Goal: Task Accomplishment & Management: Use online tool/utility

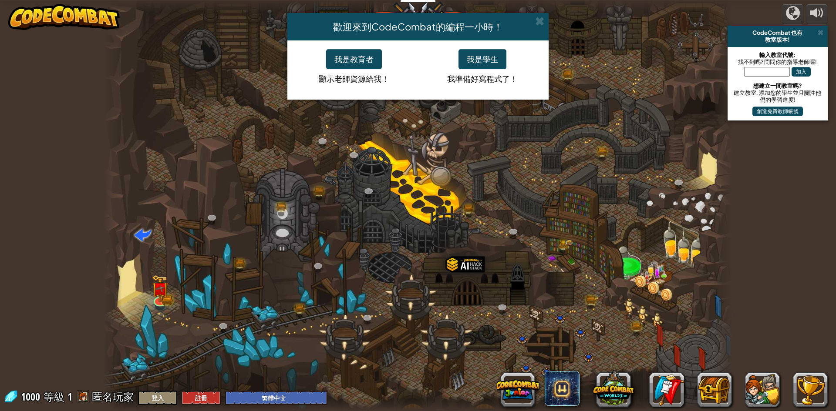
select select "zh-HANT"
click at [478, 57] on button "我是學生" at bounding box center [482, 59] width 48 height 20
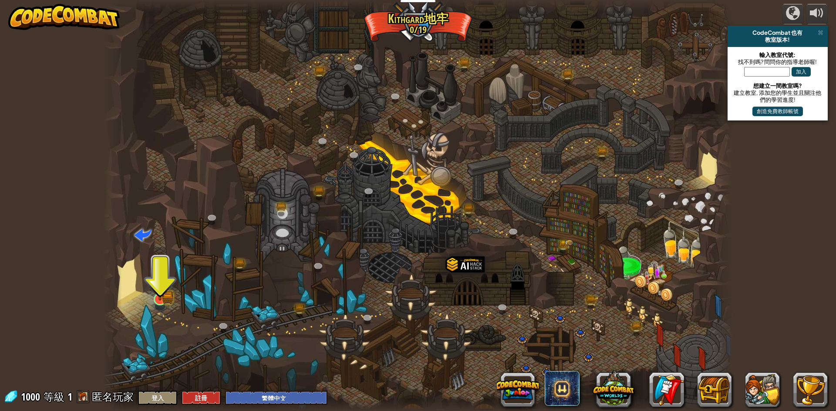
click at [164, 298] on img at bounding box center [159, 281] width 17 height 37
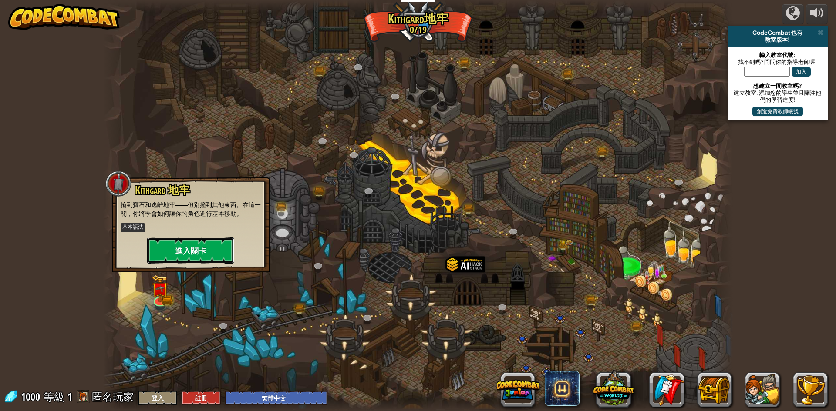
click at [195, 250] on button "進入關卡" at bounding box center [190, 251] width 87 height 26
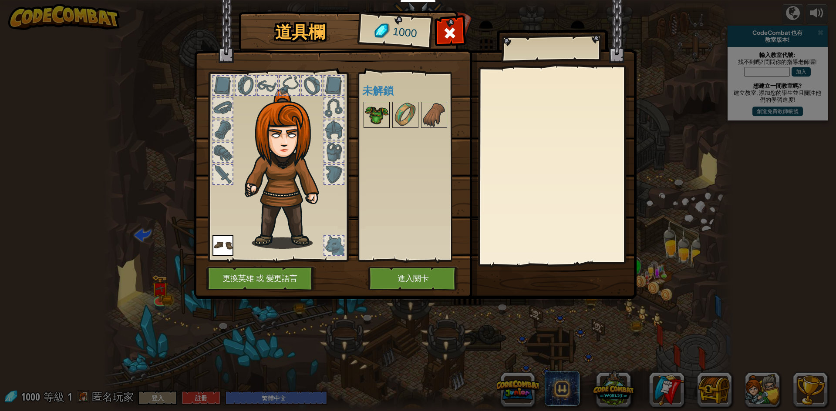
click at [373, 104] on img at bounding box center [376, 115] width 24 height 24
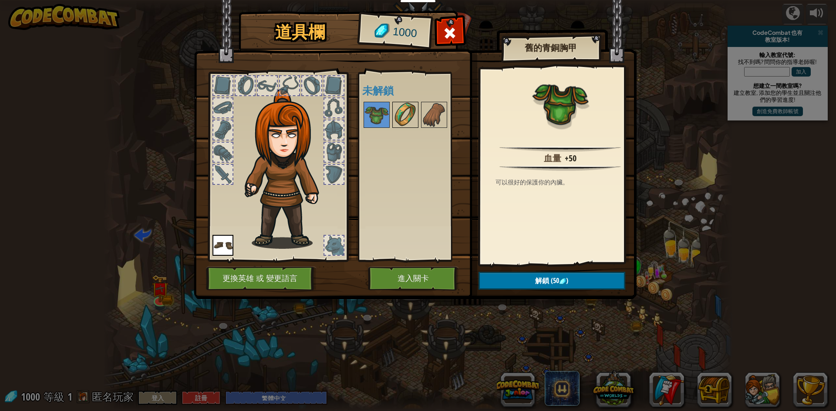
click at [404, 115] on img at bounding box center [405, 115] width 24 height 24
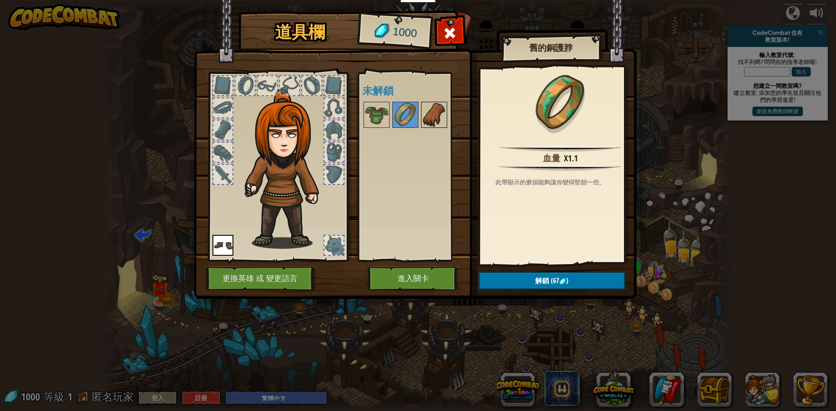
click at [429, 112] on img at bounding box center [434, 115] width 24 height 24
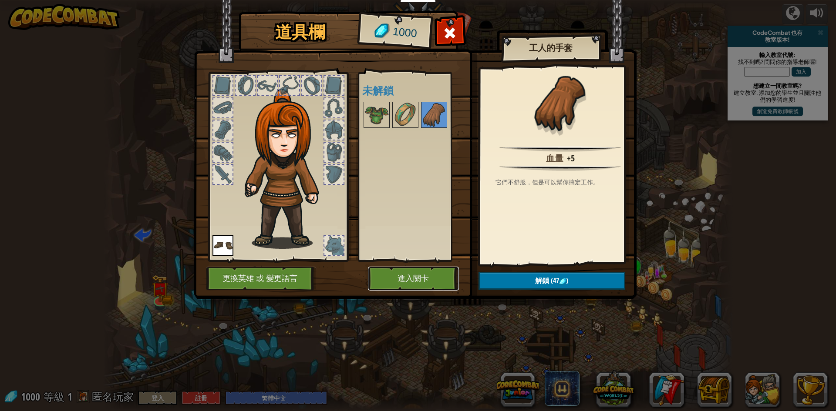
click at [420, 275] on button "進入關卡" at bounding box center [413, 279] width 91 height 24
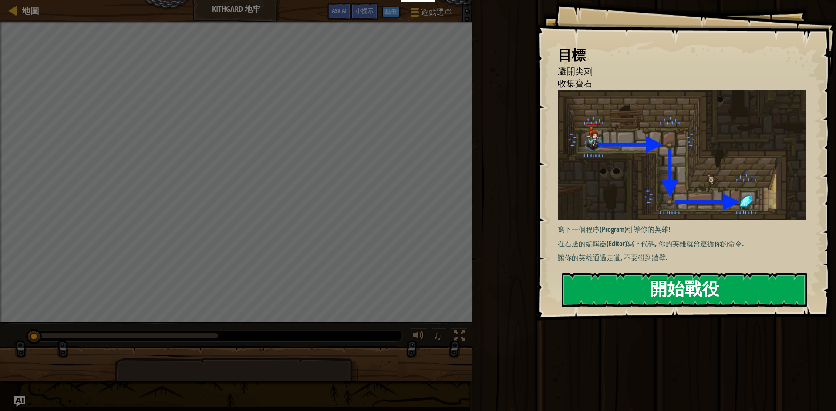
click at [604, 291] on button "開始戰役" at bounding box center [683, 290] width 245 height 34
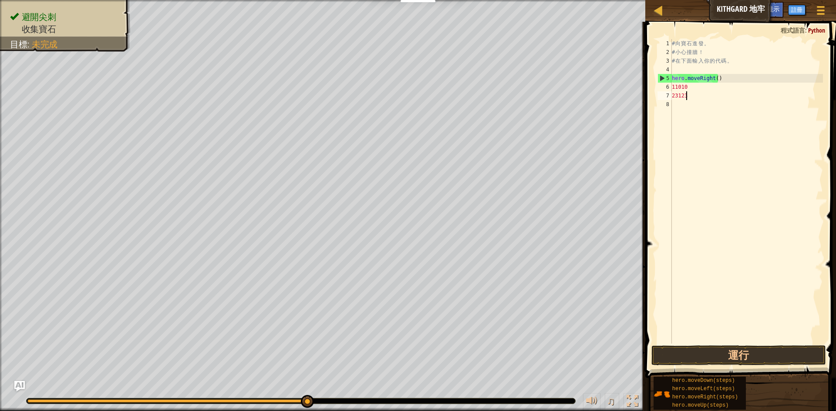
scroll to position [4, 1]
click at [736, 353] on button "運行" at bounding box center [738, 356] width 175 height 20
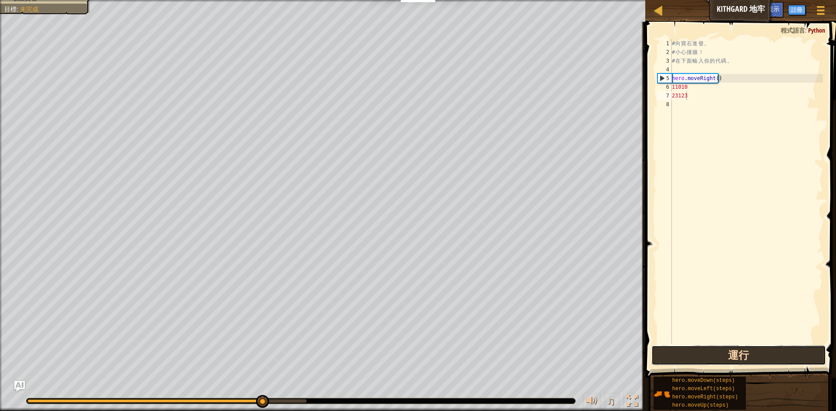
click at [736, 353] on button "運行" at bounding box center [738, 356] width 175 height 20
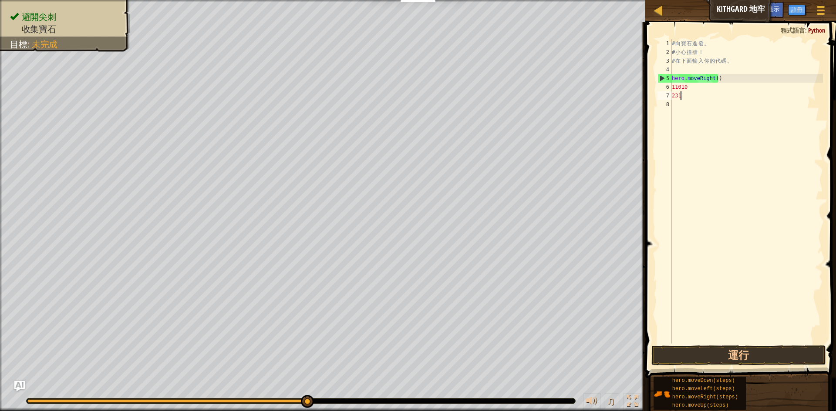
scroll to position [4, 0]
type textarea "2"
click at [692, 89] on div "# 向 寶 石 進 發 。 # 小 心 撞 牆 ！ # 在 下 面 輸 入 你 的 代 碼 。 hero . moveRight ( ) 11010" at bounding box center [746, 200] width 153 height 322
type textarea "1"
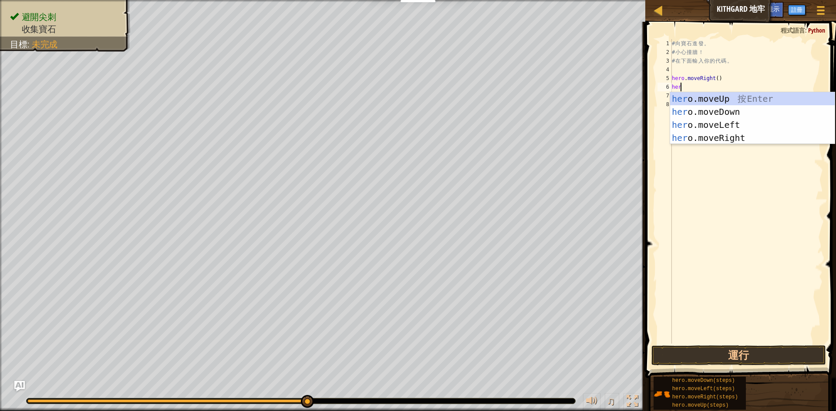
scroll to position [4, 0]
type textarea "hero"
click at [724, 113] on div "hero .moveUp 按 Enter hero .moveDown 按 Enter hero .moveLeft 按 Enter hero .moveRi…" at bounding box center [752, 131] width 165 height 78
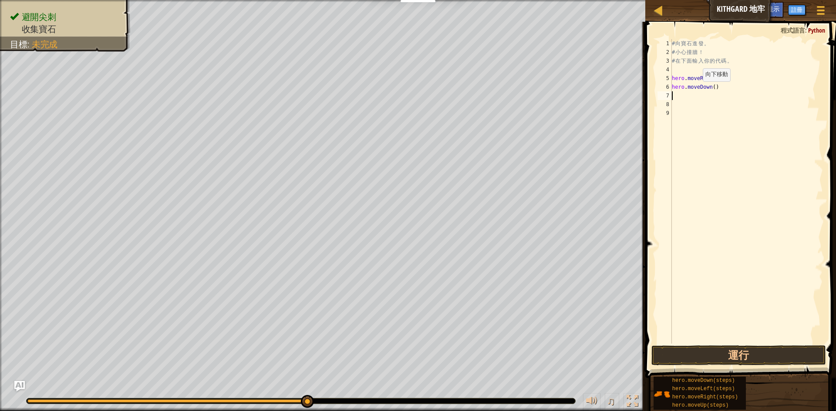
scroll to position [4, 0]
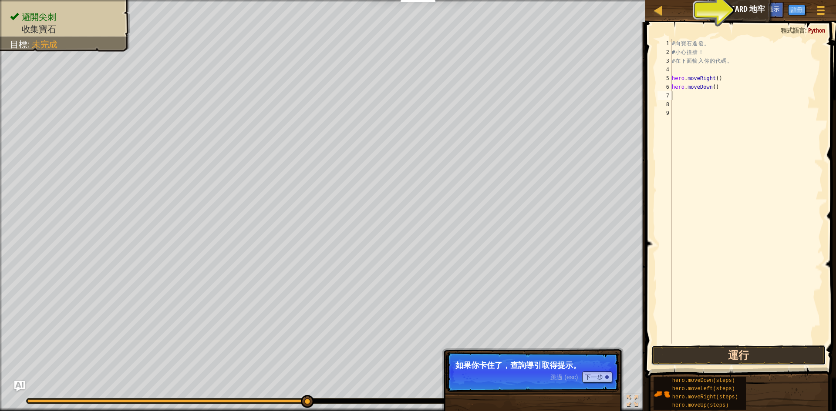
click at [724, 357] on button "運行" at bounding box center [738, 356] width 175 height 20
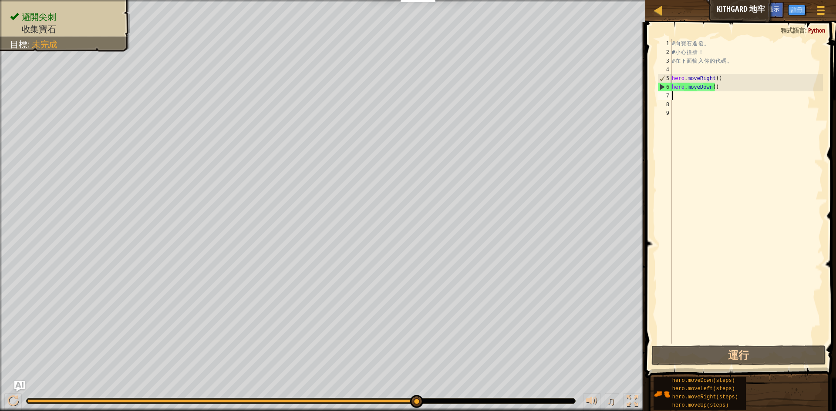
click at [692, 99] on div "# 向 寶 石 進 發 。 # 小 心 撞 牆 ！ # 在 下 面 輸 入 你 的 代 碼 。 hero . moveRight ( ) hero . mov…" at bounding box center [746, 200] width 153 height 322
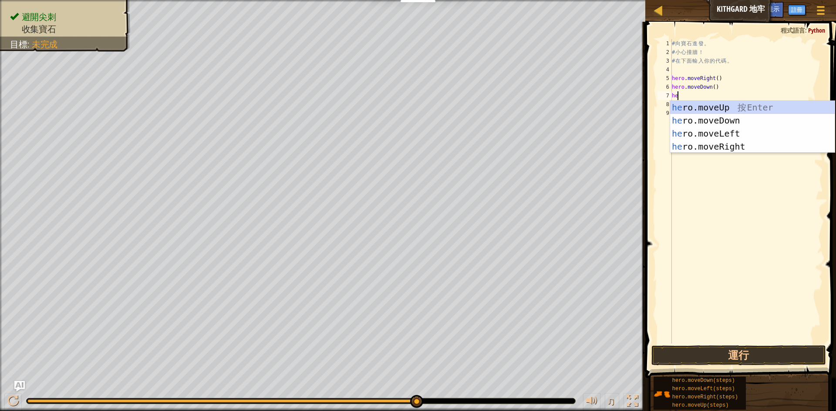
scroll to position [4, 0]
type textarea "hero"
click at [745, 142] on div "hero .moveUp 按 Enter hero .moveDown 按 Enter hero .moveLeft 按 Enter hero .moveRi…" at bounding box center [752, 140] width 165 height 78
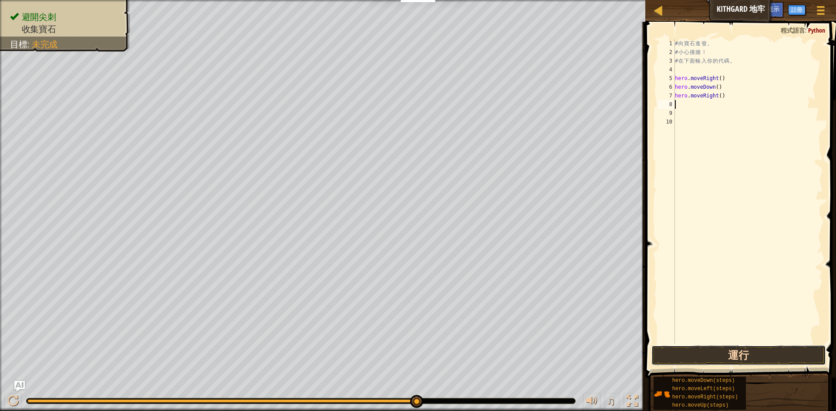
click at [735, 355] on button "運行" at bounding box center [738, 356] width 175 height 20
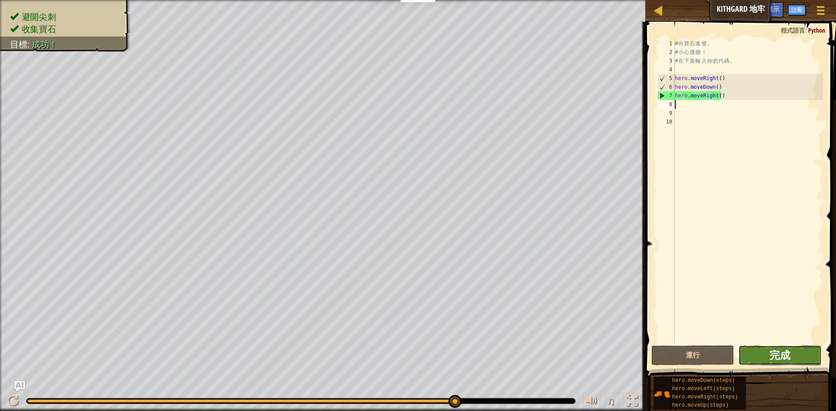
click at [773, 349] on span "完成" at bounding box center [779, 355] width 21 height 14
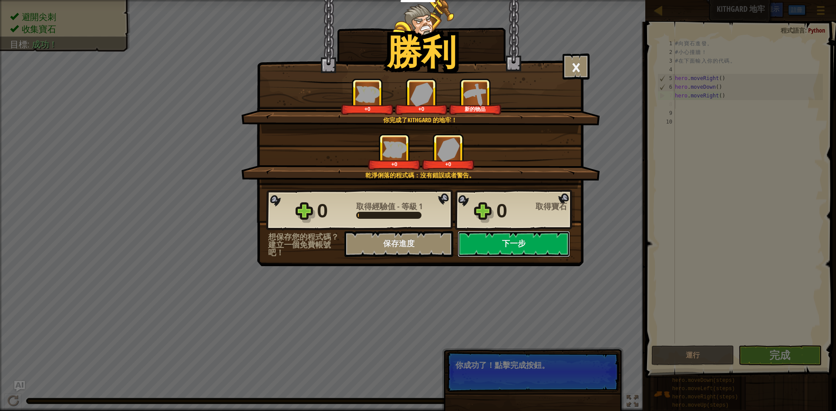
click at [532, 245] on button "下一步" at bounding box center [513, 244] width 112 height 26
select select "zh-HANT"
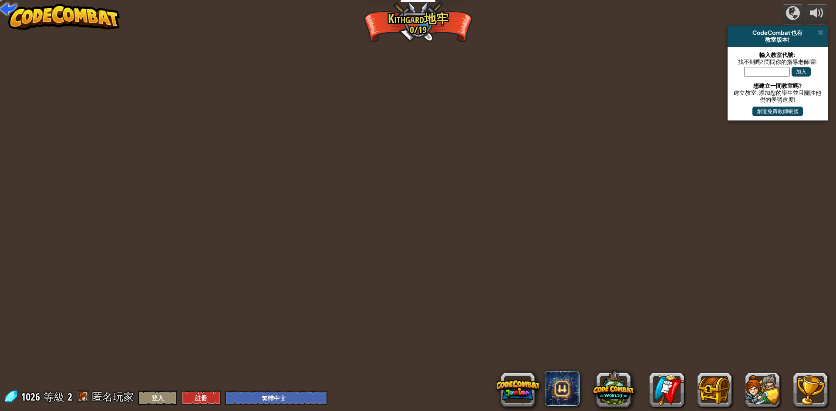
select select "zh-HANT"
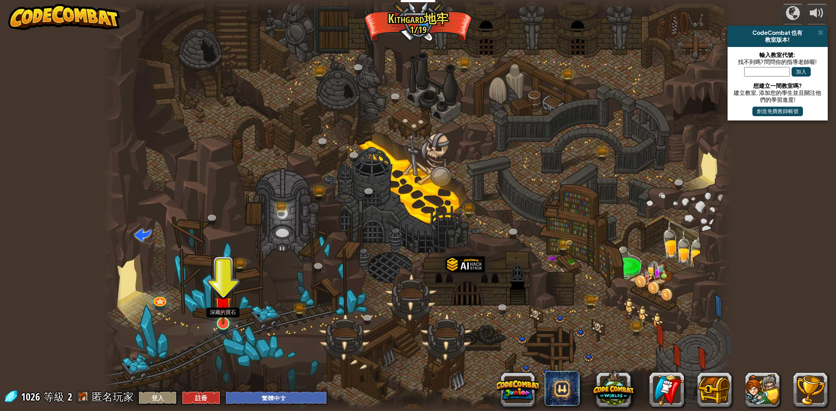
click at [219, 323] on img at bounding box center [223, 305] width 17 height 39
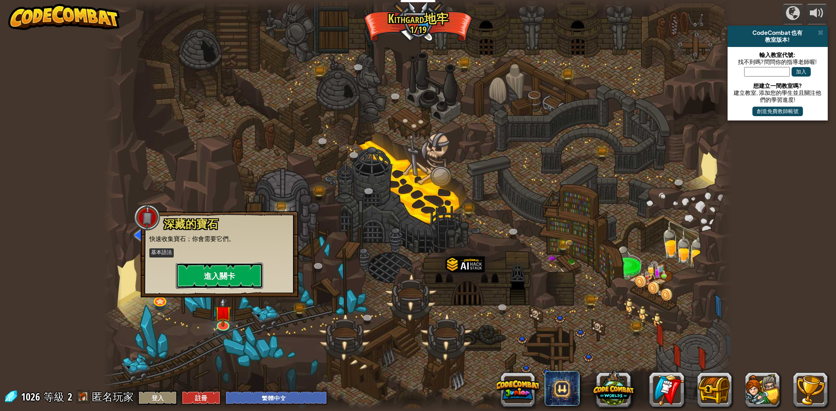
click at [228, 276] on button "進入關卡" at bounding box center [219, 276] width 87 height 26
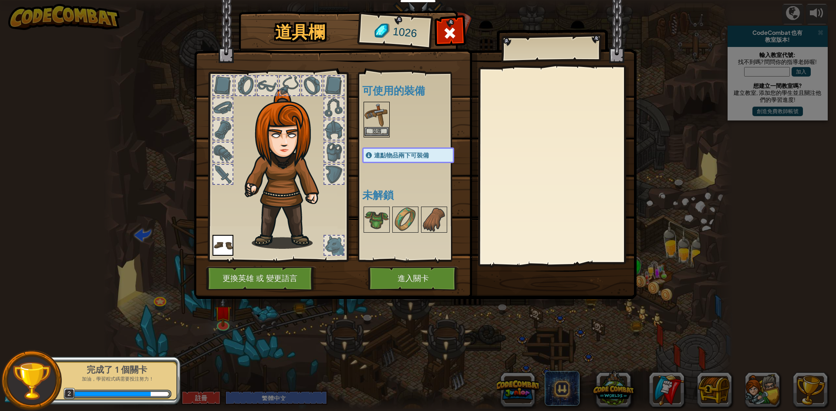
click at [380, 108] on img at bounding box center [376, 115] width 24 height 24
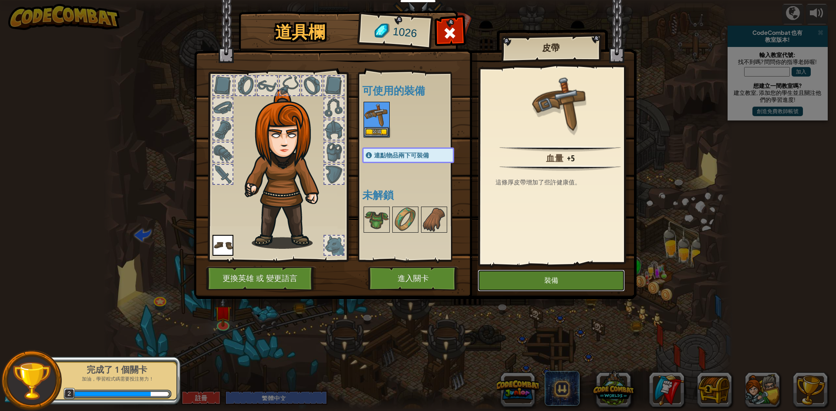
click at [517, 278] on button "裝備" at bounding box center [550, 281] width 147 height 22
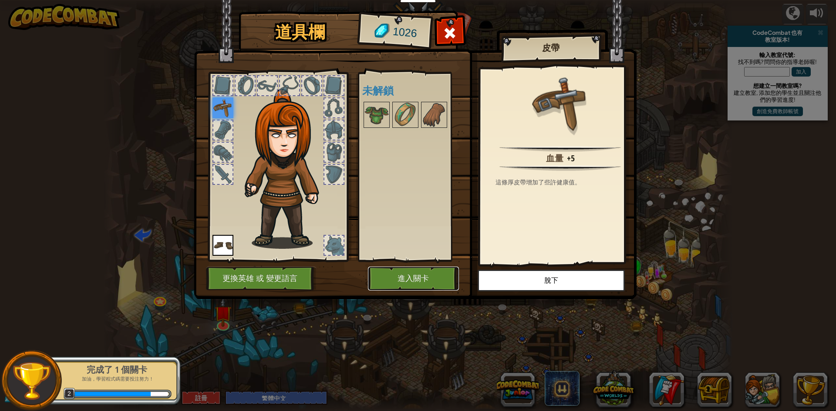
click at [430, 279] on button "進入關卡" at bounding box center [413, 279] width 91 height 24
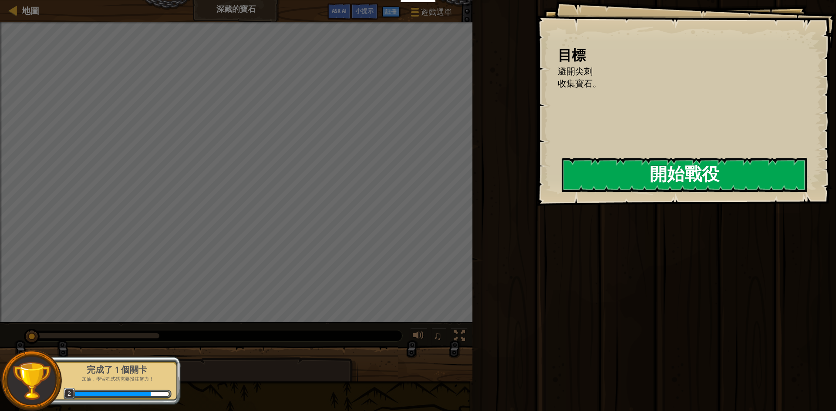
click at [651, 173] on button "開始戰役" at bounding box center [683, 175] width 245 height 34
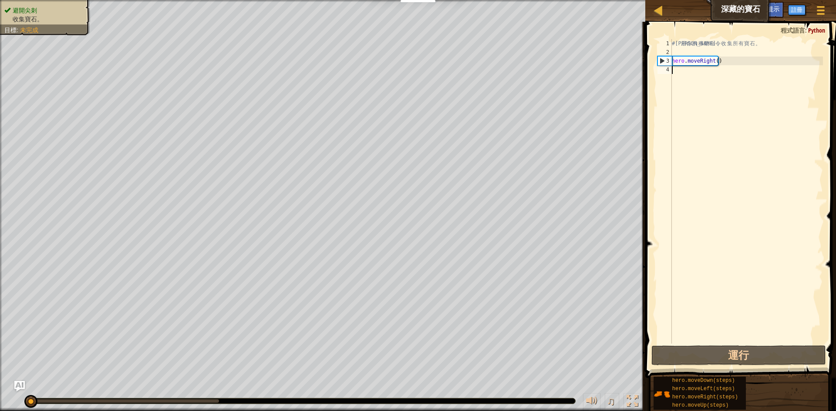
click at [692, 71] on div "# 利 用 你 的 移 動 命 令 收 集 所 有 寶 石 。 hero . moveRight ( )" at bounding box center [746, 200] width 153 height 322
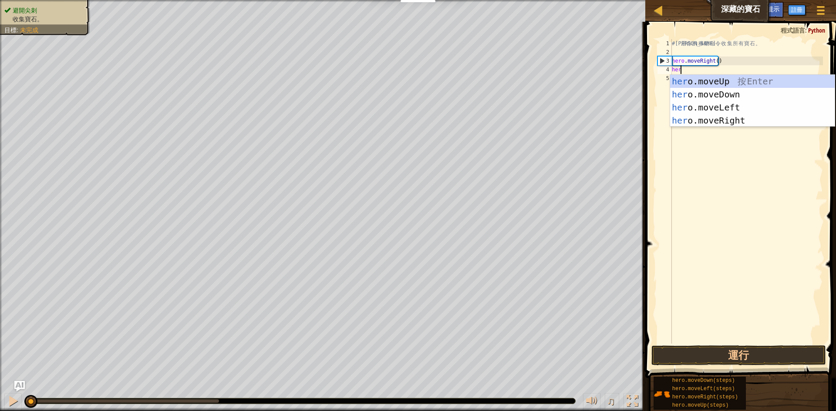
scroll to position [4, 0]
type textarea "hero"
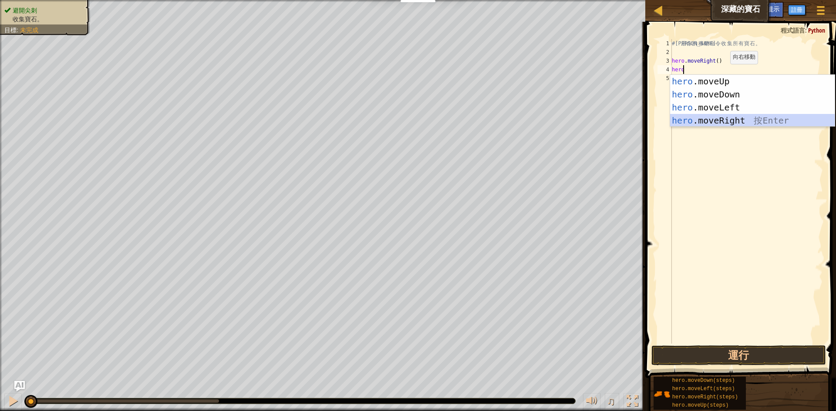
click at [737, 120] on div "hero .moveUp 按 Enter hero .moveDown 按 Enter hero .moveLeft 按 Enter hero .moveRi…" at bounding box center [752, 114] width 165 height 78
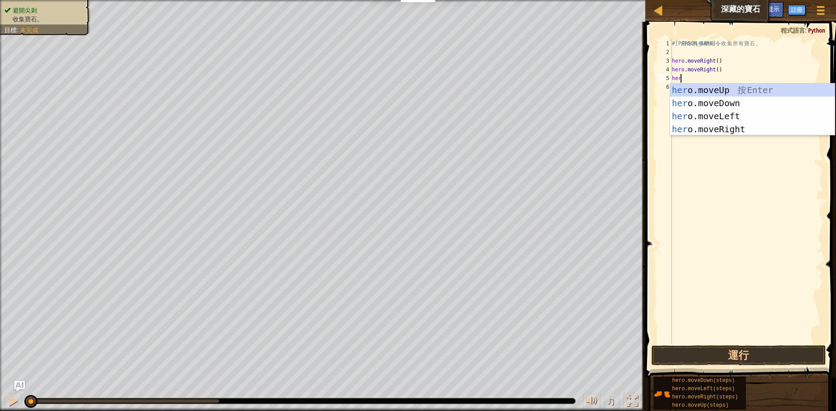
type textarea "hero"
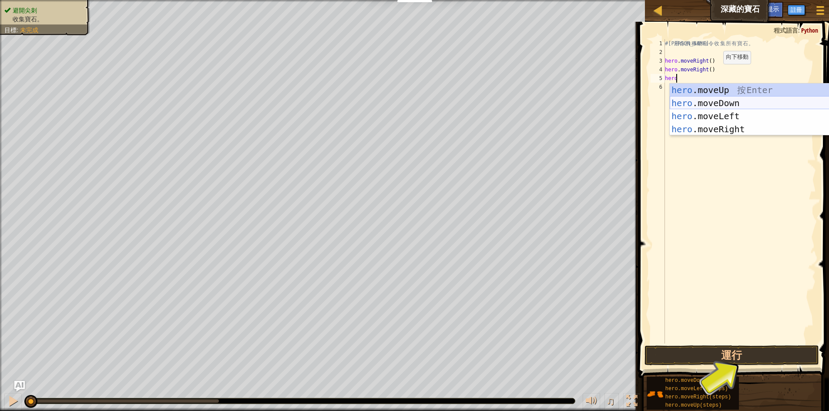
click at [709, 101] on div "hero .moveUp 按 Enter hero .moveDown 按 Enter hero .moveLeft 按 Enter hero .moveRi…" at bounding box center [752, 123] width 165 height 78
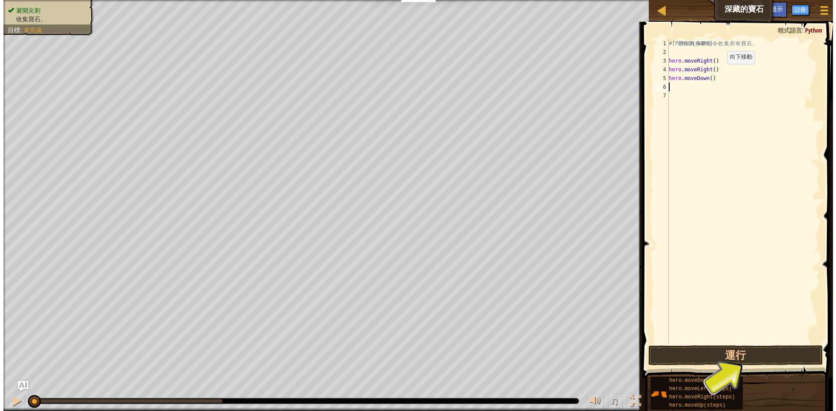
scroll to position [4, 0]
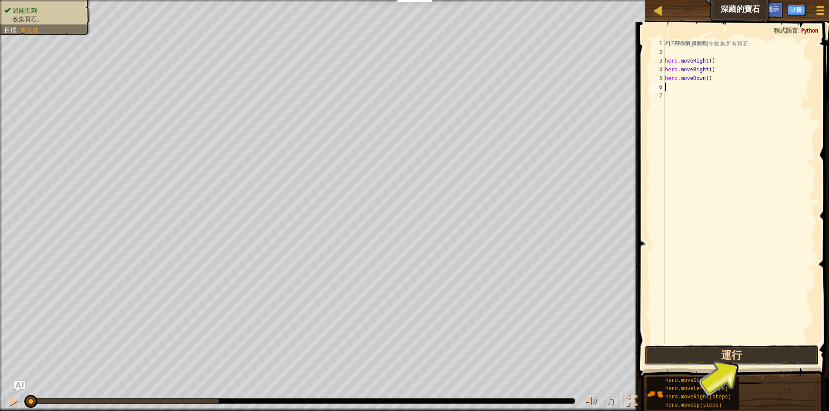
click at [741, 351] on button "運行" at bounding box center [732, 356] width 175 height 20
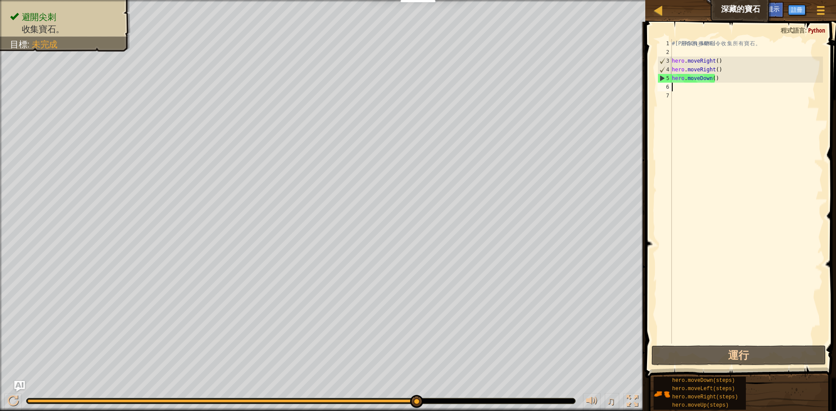
click at [718, 69] on div "# 利 用 你 的 移 動 命 令 收 集 所 有 寶 石 。 hero . moveRight ( ) hero . moveRight ( ) hero …" at bounding box center [746, 200] width 153 height 322
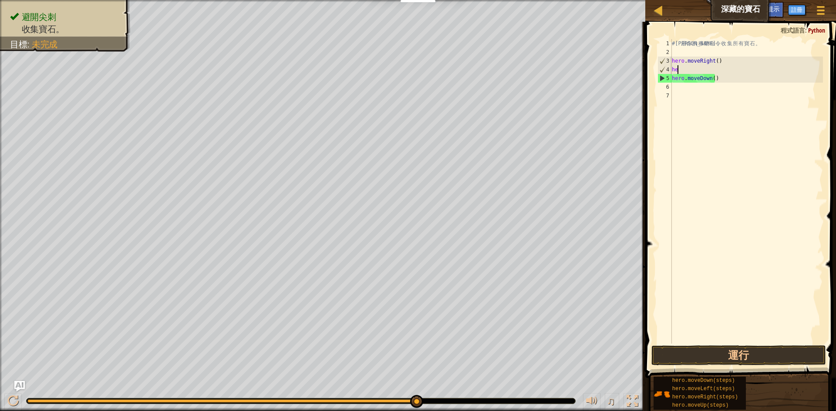
type textarea "h"
click at [722, 80] on div "# 利 用 你 的 移 動 命 令 收 集 所 有 寶 石 。 hero . moveRight ( ) hero . moveDown ( )" at bounding box center [746, 200] width 153 height 322
type textarea "h"
click at [695, 69] on div "# 利 用 你 的 移 動 命 令 收 集 所 有 寶 石 。 hero . moveRight ( )" at bounding box center [746, 200] width 153 height 322
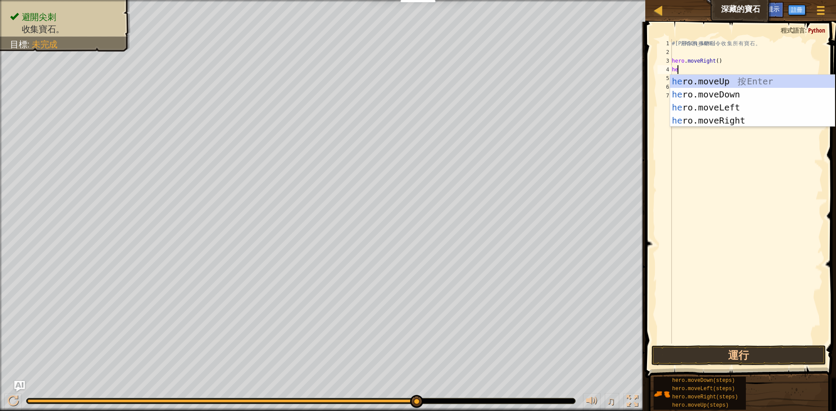
scroll to position [4, 0]
type textarea "hero"
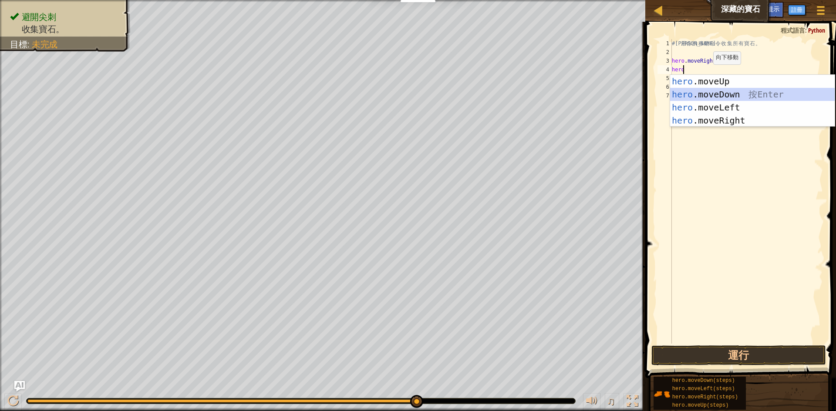
click at [719, 91] on div "hero .moveUp 按 Enter hero .moveDown 按 Enter hero .moveLeft 按 Enter hero .moveRi…" at bounding box center [752, 114] width 165 height 78
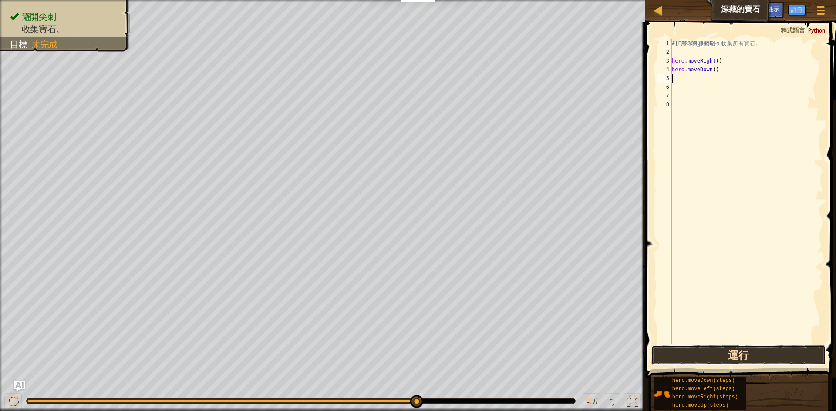
click at [717, 350] on button "運行" at bounding box center [738, 356] width 175 height 20
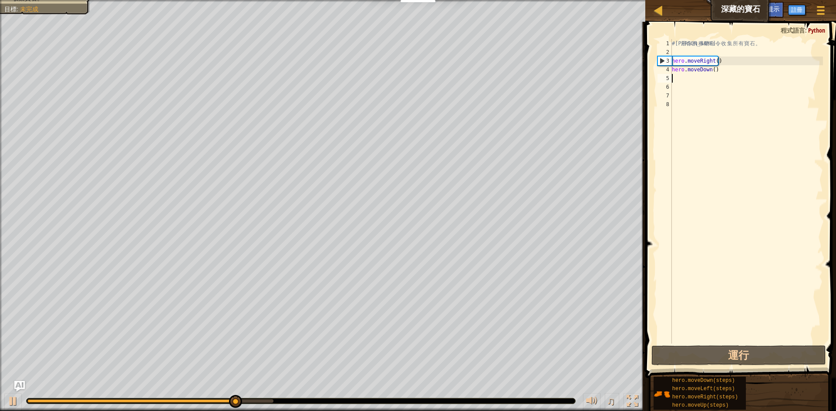
click at [679, 82] on div "# 利 用 你 的 移 動 命 令 收 集 所 有 寶 石 。 hero . moveRight ( ) hero . moveDown ( )" at bounding box center [746, 200] width 153 height 322
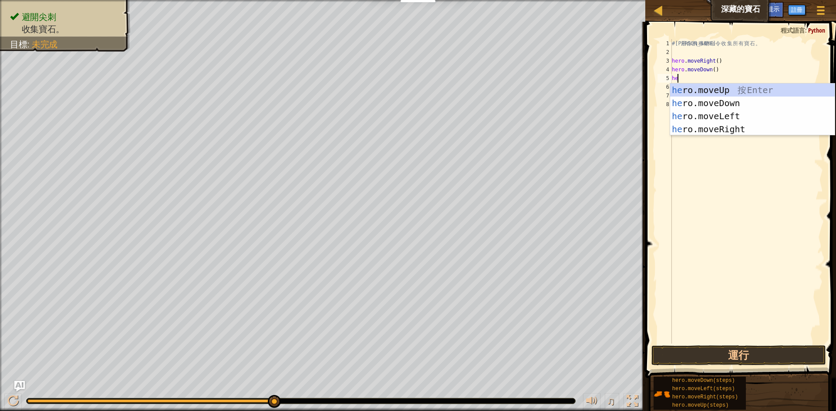
scroll to position [4, 0]
type textarea "hero"
click at [743, 85] on div "hero .moveUp 按 Enter hero .moveDown 按 Enter hero .moveLeft 按 Enter hero .moveRi…" at bounding box center [752, 123] width 165 height 78
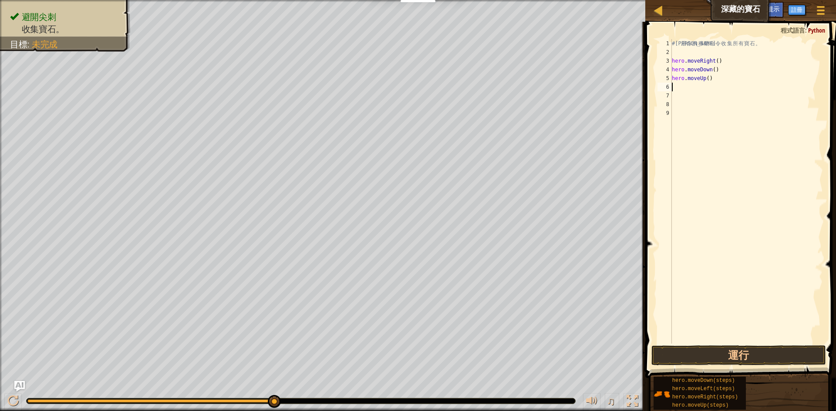
click at [685, 85] on div "# 利 用 你 的 移 動 命 令 收 集 所 有 寶 石 。 hero . moveRight ( ) hero . moveDown ( ) hero .…" at bounding box center [746, 200] width 153 height 322
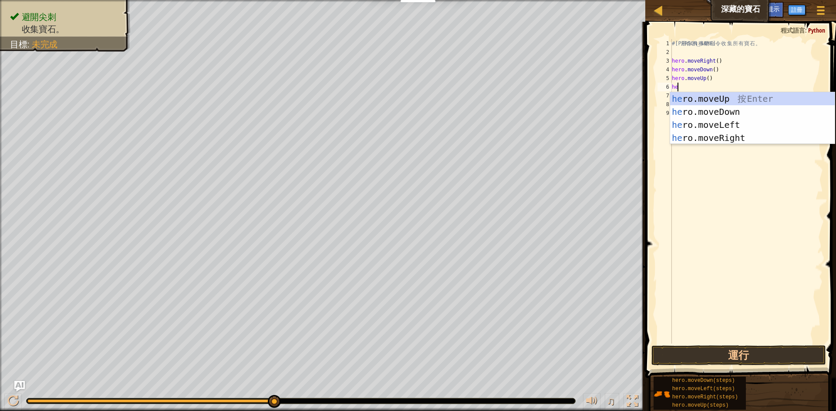
scroll to position [4, 0]
type textarea "hero"
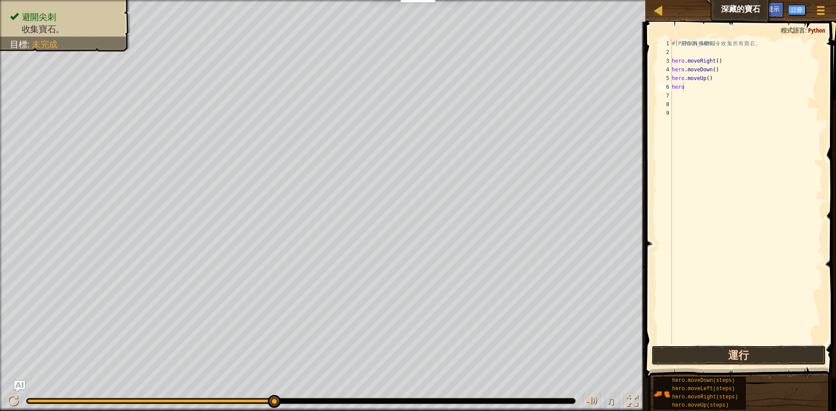
click at [712, 355] on button "運行" at bounding box center [738, 356] width 175 height 20
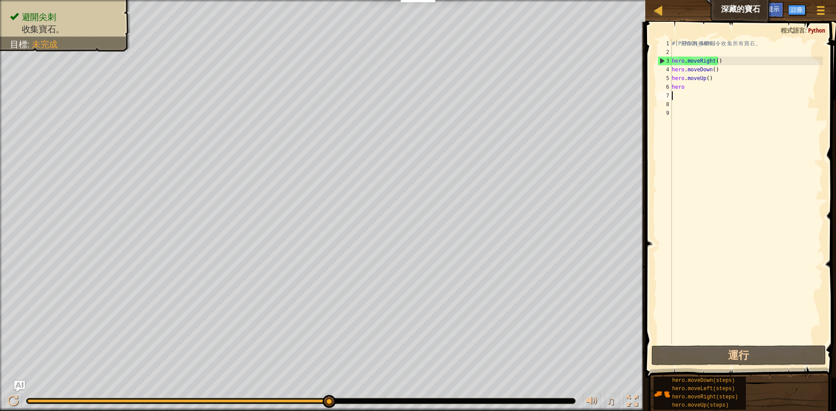
click at [694, 92] on div "# 利 用 你 的 移 動 命 令 收 集 所 有 寶 石 。 hero . moveRight ( ) hero . moveDown ( ) hero .…" at bounding box center [746, 200] width 153 height 322
click at [690, 86] on div "# 利 用 你 的 移 動 命 令 收 集 所 有 寶 石 。 hero . moveRight ( ) hero . moveDown ( ) hero .…" at bounding box center [746, 200] width 153 height 322
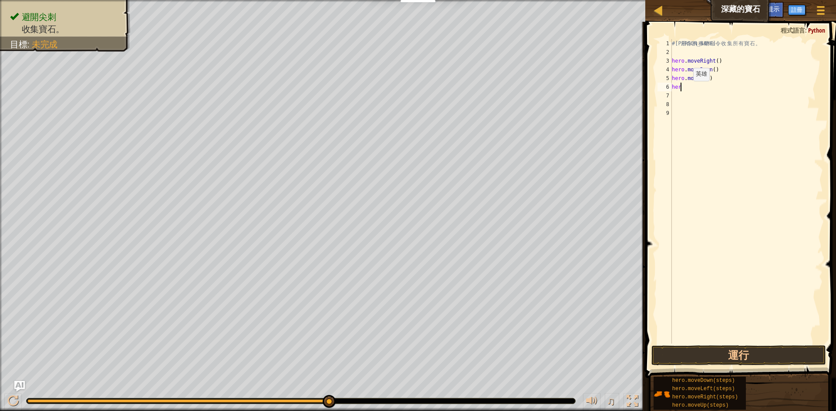
type textarea "hero"
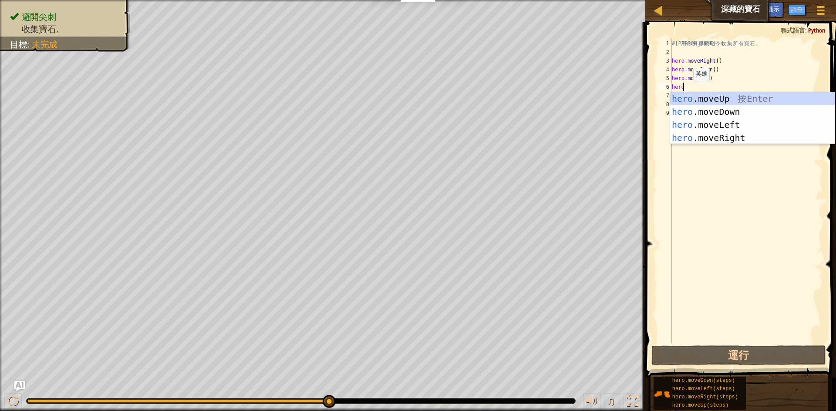
scroll to position [4, 0]
click at [754, 137] on div "hero .moveUp 按 Enter hero .moveDown 按 Enter hero .moveLeft 按 Enter hero .moveRi…" at bounding box center [752, 131] width 165 height 78
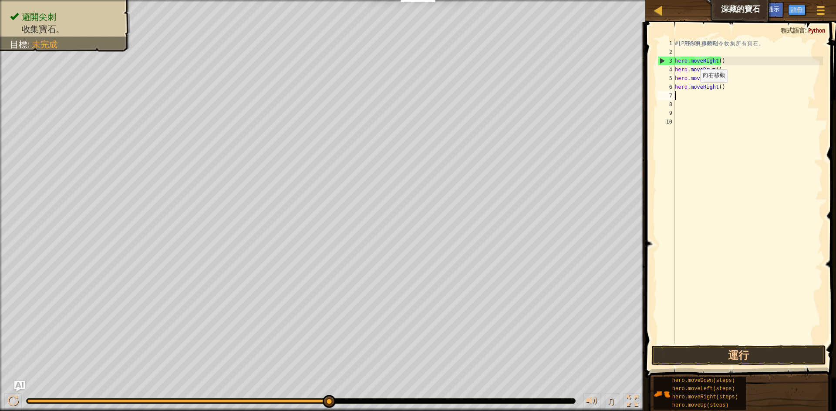
scroll to position [4, 0]
click at [727, 350] on button "運行" at bounding box center [738, 356] width 175 height 20
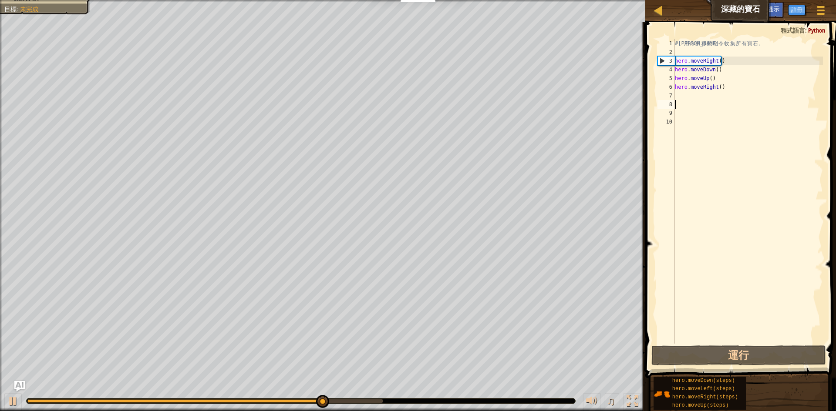
click at [679, 101] on div "# 利 用 你 的 移 動 命 令 收 集 所 有 寶 石 。 hero . moveRight ( ) hero . moveDown ( ) hero .…" at bounding box center [748, 200] width 150 height 322
click at [683, 95] on div "# 利 用 你 的 移 動 命 令 收 集 所 有 寶 石 。 hero . moveRight ( ) hero . moveDown ( ) hero .…" at bounding box center [748, 200] width 150 height 322
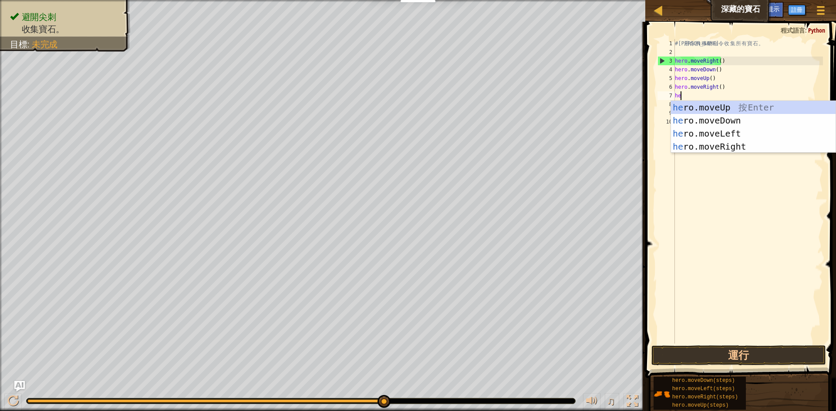
scroll to position [4, 0]
type textarea "hero"
click at [729, 105] on div "hero .moveUp 按 Enter hero .moveDown 按 Enter hero .moveLeft 按 Enter hero .moveRi…" at bounding box center [753, 140] width 165 height 78
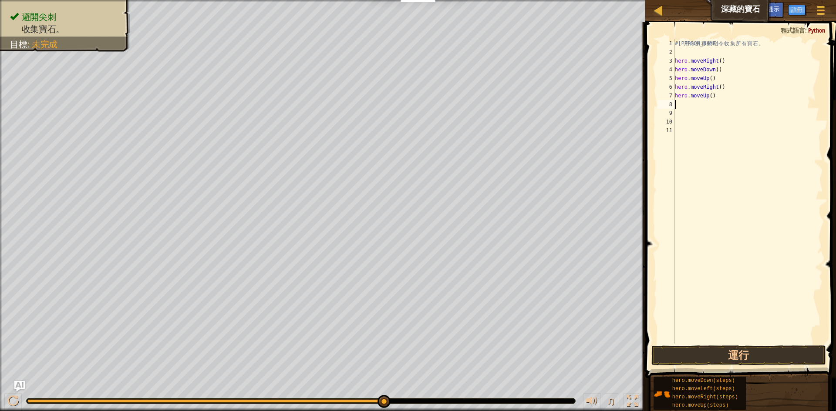
click at [685, 107] on div "# 利 用 你 的 移 動 命 令 收 集 所 有 寶 石 。 hero . moveRight ( ) hero . moveDown ( ) hero .…" at bounding box center [748, 200] width 150 height 322
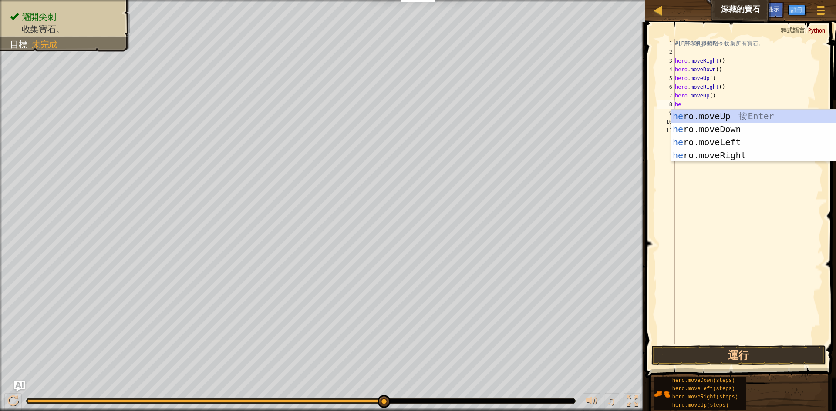
scroll to position [4, 0]
type textarea "hero"
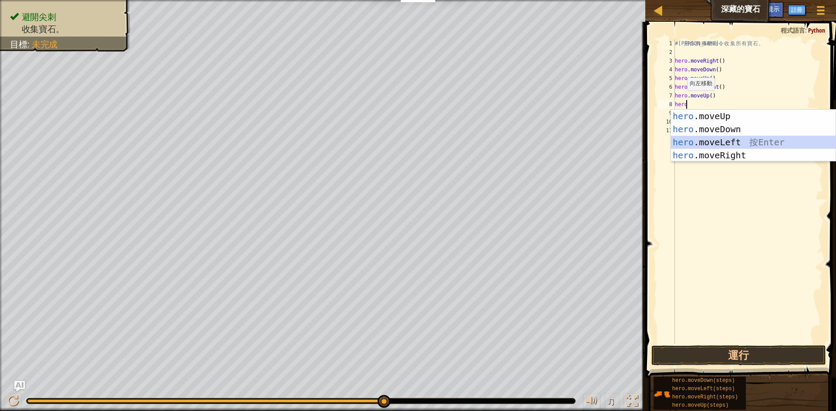
click at [734, 142] on div "hero .moveUp 按 Enter hero .moveDown 按 Enter hero .moveLeft 按 Enter hero .moveRi…" at bounding box center [753, 149] width 165 height 78
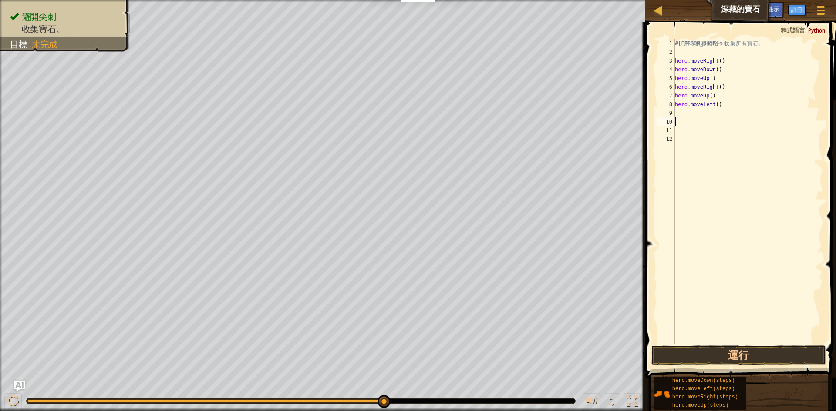
click at [696, 118] on div "# 利 用 你 的 移 動 命 令 收 集 所 有 寶 石 。 hero . moveRight ( ) hero . moveDown ( ) hero .…" at bounding box center [748, 200] width 150 height 322
click at [693, 117] on div "# 利 用 你 的 移 動 命 令 收 集 所 有 寶 石 。 hero . moveRight ( ) hero . moveDown ( ) hero .…" at bounding box center [748, 200] width 150 height 322
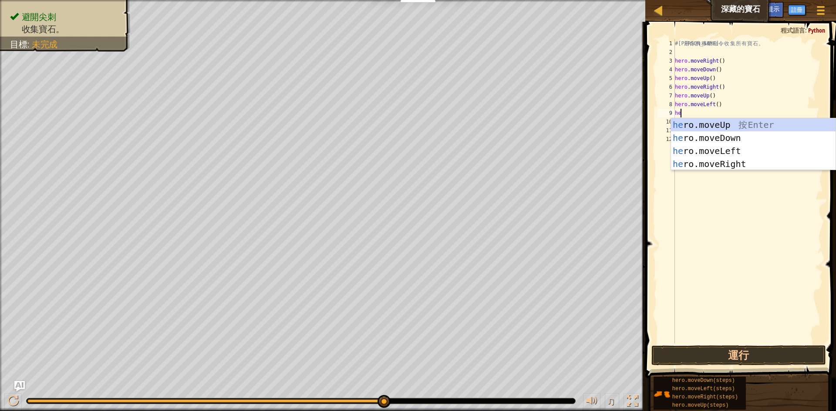
scroll to position [4, 0]
type textarea "hero"
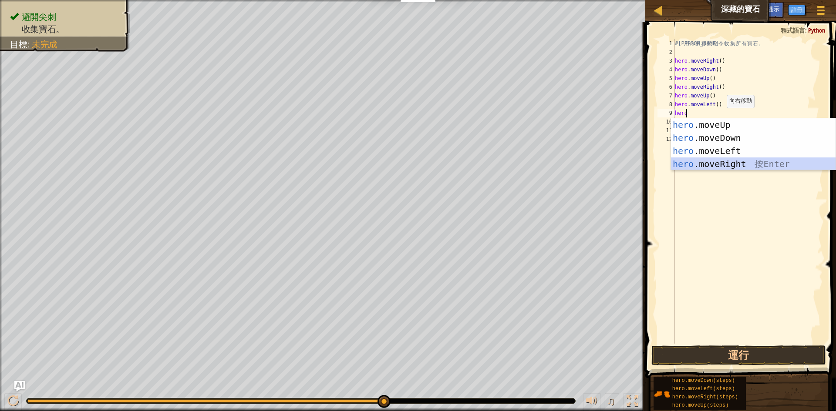
click at [729, 164] on div "hero .moveUp 按 Enter hero .moveDown 按 Enter hero .moveLeft 按 Enter hero .moveRi…" at bounding box center [753, 157] width 165 height 78
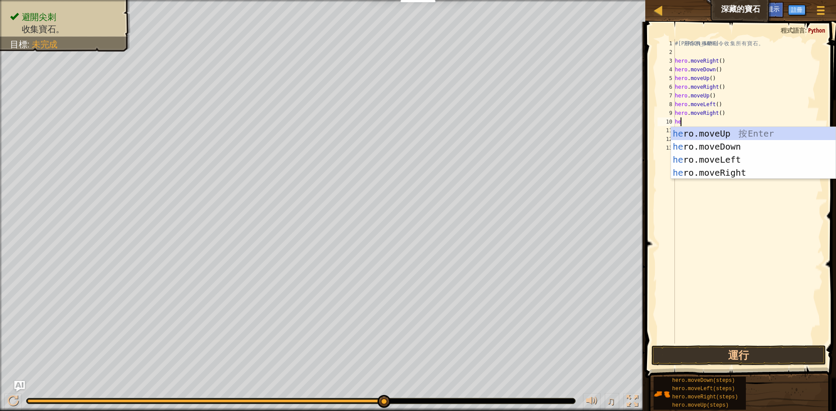
type textarea "h"
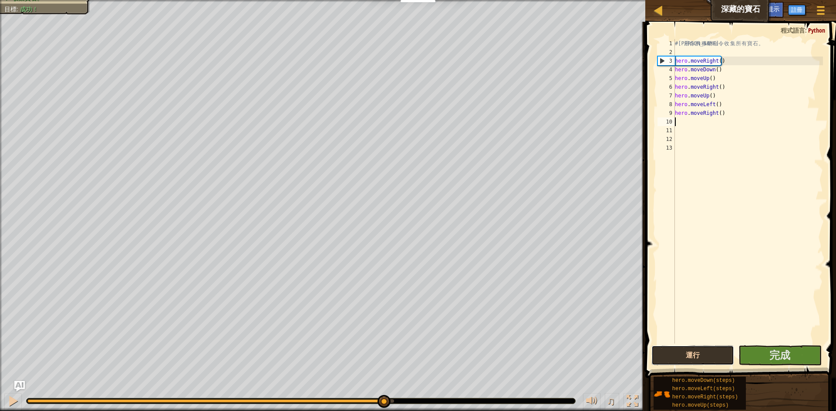
click at [721, 356] on button "運行" at bounding box center [692, 356] width 83 height 20
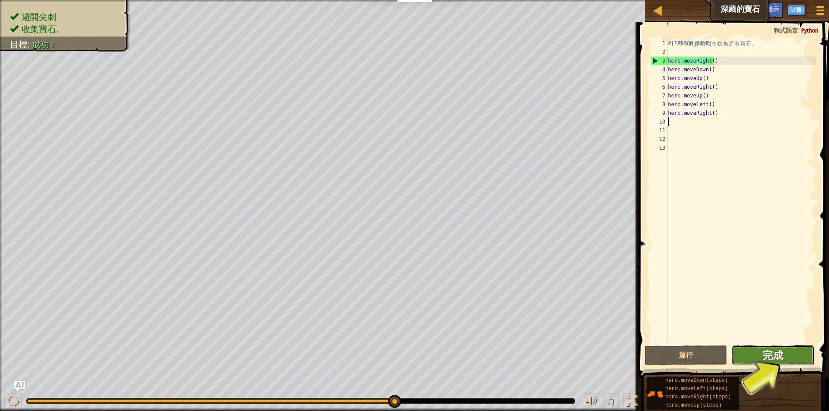
click at [772, 350] on span "完成" at bounding box center [772, 355] width 21 height 14
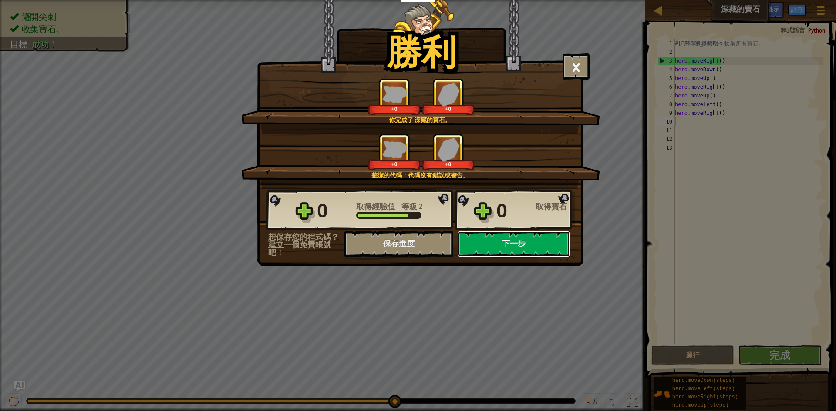
click at [519, 244] on button "下一步" at bounding box center [513, 244] width 112 height 26
select select "zh-HANT"
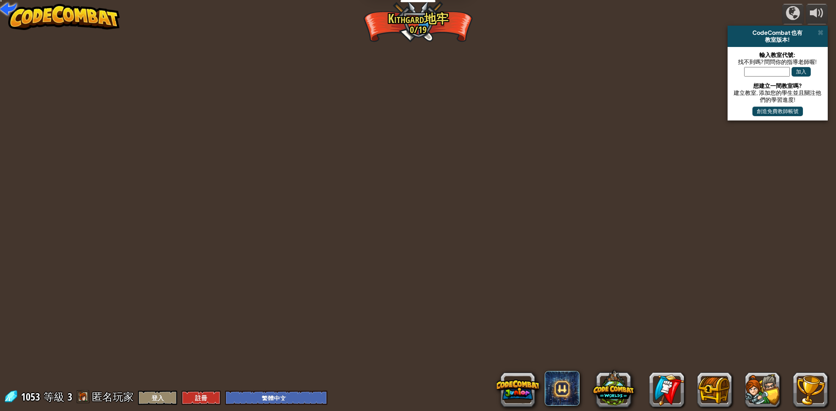
select select "zh-HANT"
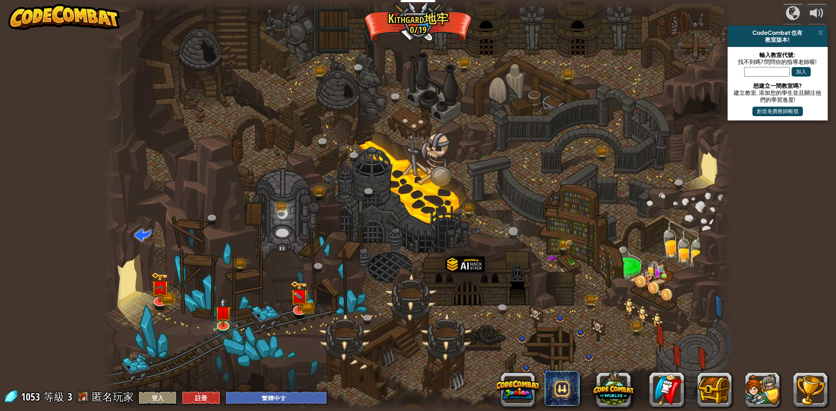
select select "zh-HANT"
click at [299, 304] on img at bounding box center [299, 290] width 17 height 37
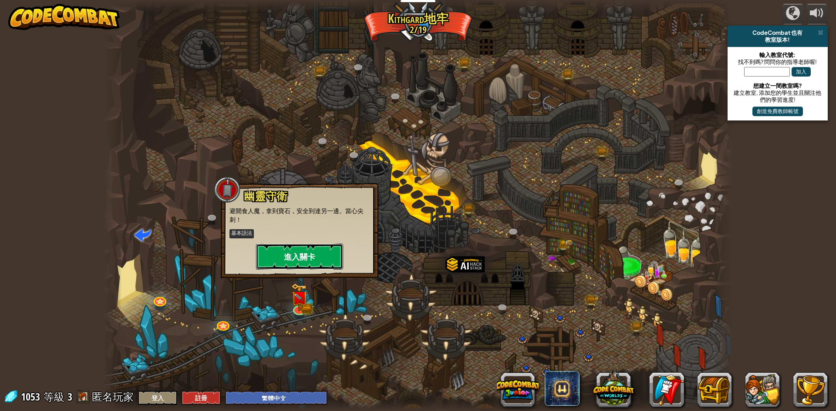
click at [321, 250] on button "進入關卡" at bounding box center [299, 257] width 87 height 26
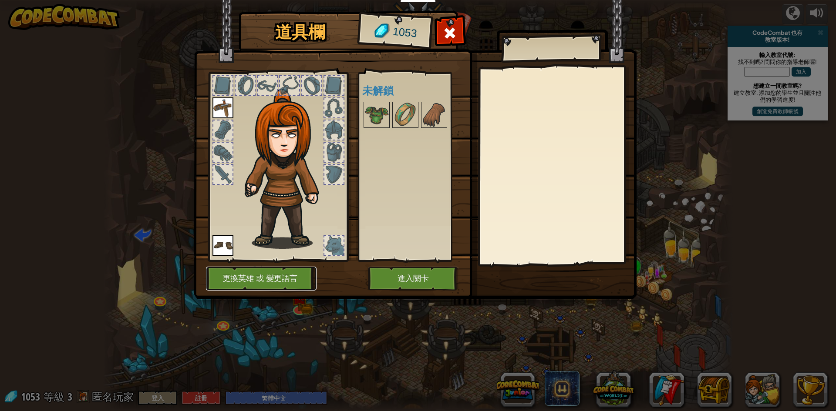
click at [285, 283] on button "更換英雄 或 變更語言" at bounding box center [261, 279] width 111 height 24
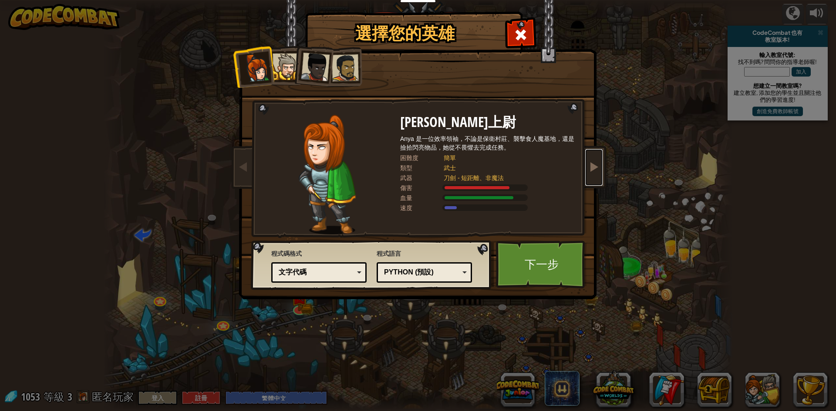
click at [588, 168] on link at bounding box center [593, 167] width 17 height 37
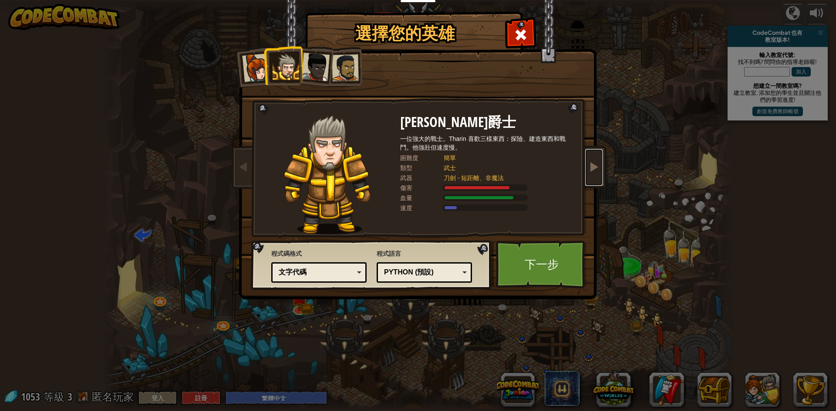
click at [595, 168] on span at bounding box center [593, 166] width 10 height 10
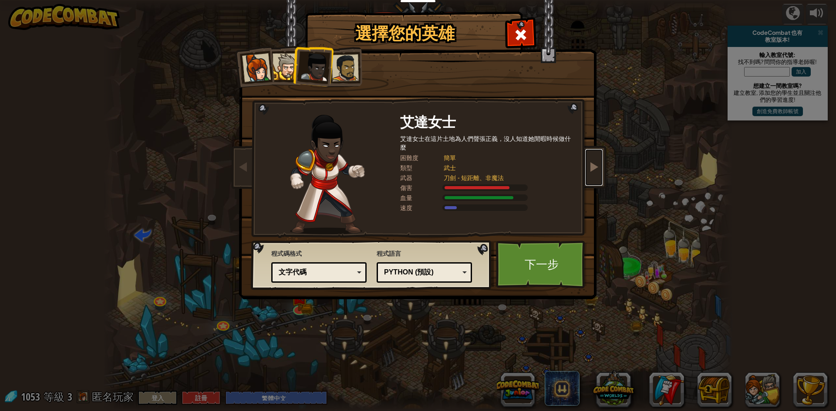
click at [594, 168] on span at bounding box center [593, 166] width 10 height 10
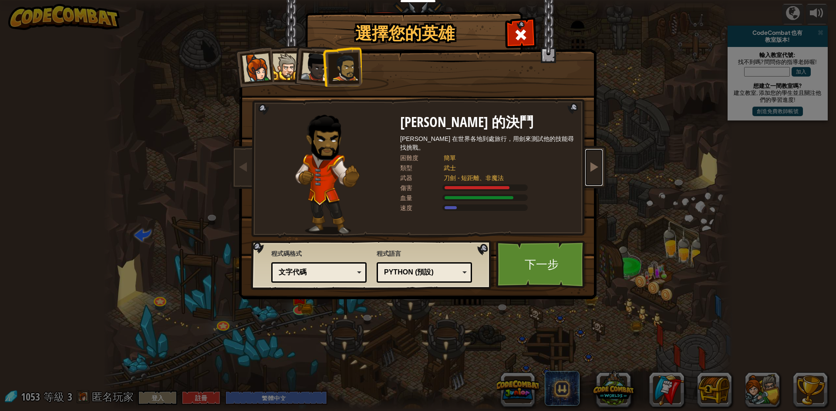
click at [594, 168] on span at bounding box center [593, 166] width 10 height 10
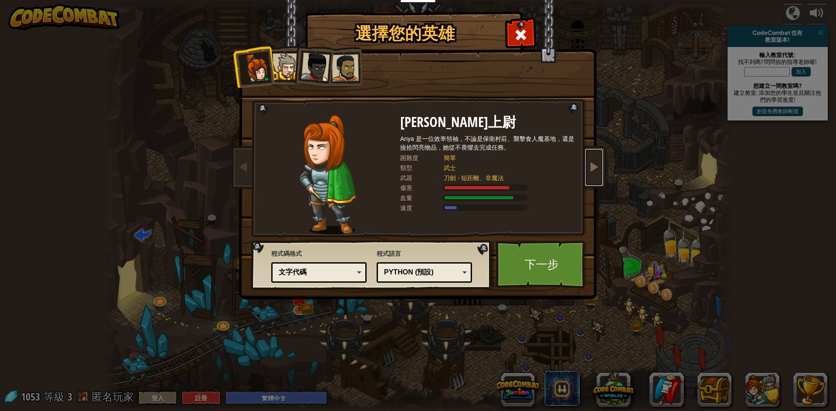
click at [594, 168] on span at bounding box center [593, 166] width 10 height 10
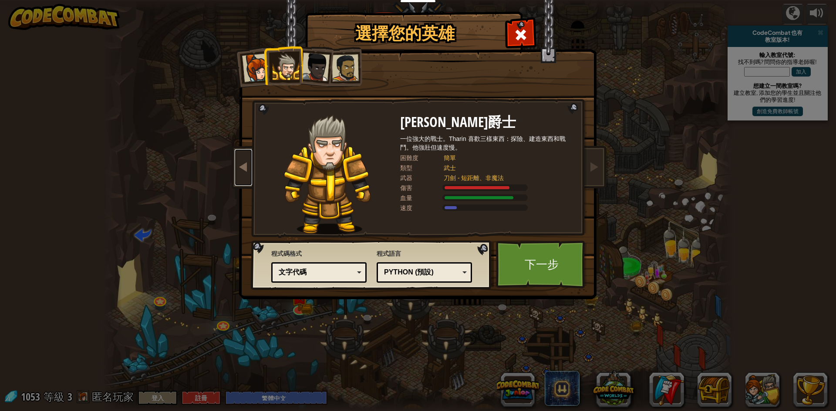
click at [238, 168] on span at bounding box center [243, 166] width 10 height 10
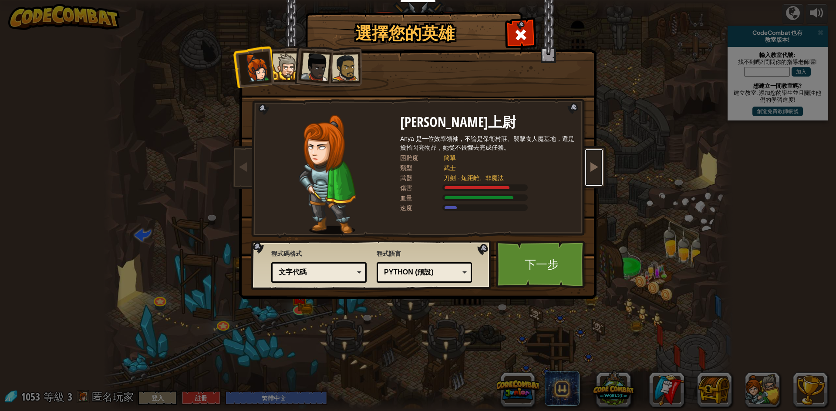
click at [591, 168] on span at bounding box center [593, 166] width 10 height 10
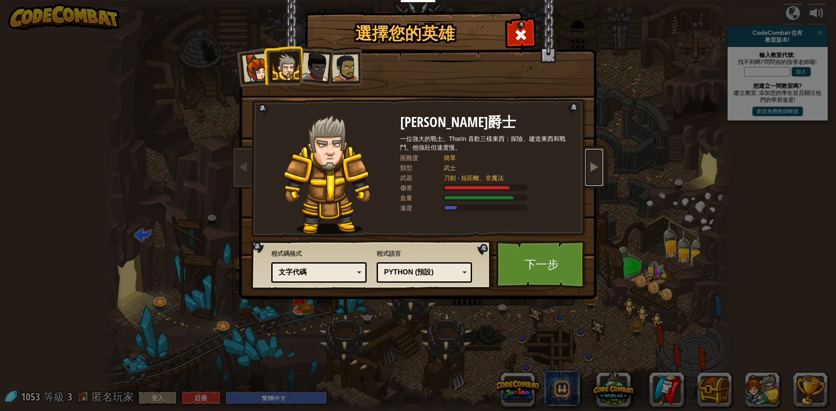
click at [594, 168] on span at bounding box center [593, 166] width 10 height 10
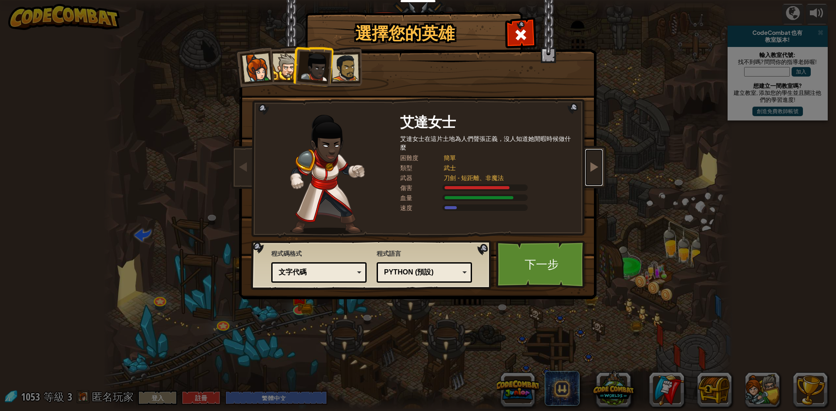
click at [590, 166] on span at bounding box center [593, 166] width 10 height 10
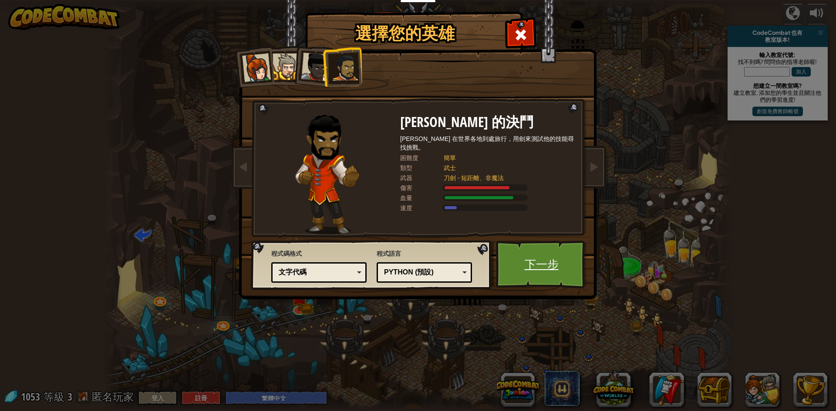
click at [541, 261] on link "下一步" at bounding box center [541, 265] width 91 height 48
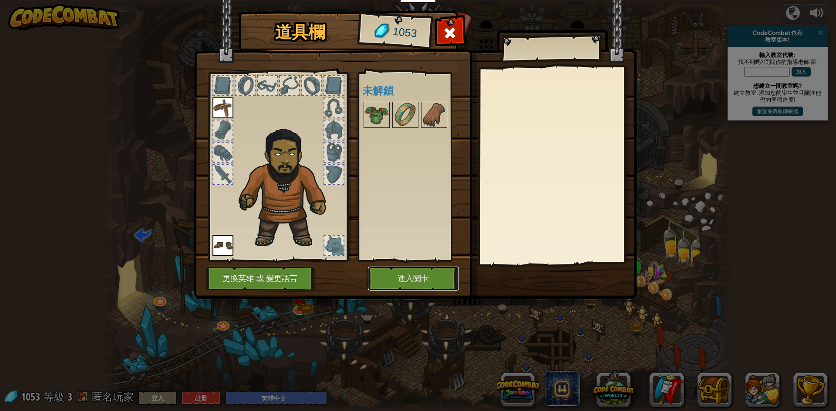
click at [403, 277] on button "進入關卡" at bounding box center [413, 279] width 91 height 24
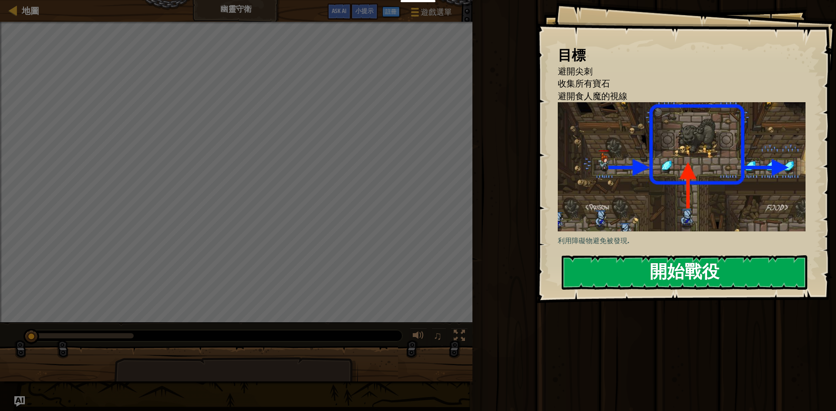
click at [733, 169] on div "目標 避開尖刺 收集所有寶石 避開食人魔的視線 利用障礙物避免被發現. 開始戰役 從伺服器載入失敗 您將需要訂閱來開啟這關。 訂閱 您需要加入一個課程來遊玩此…" at bounding box center [686, 151] width 300 height 303
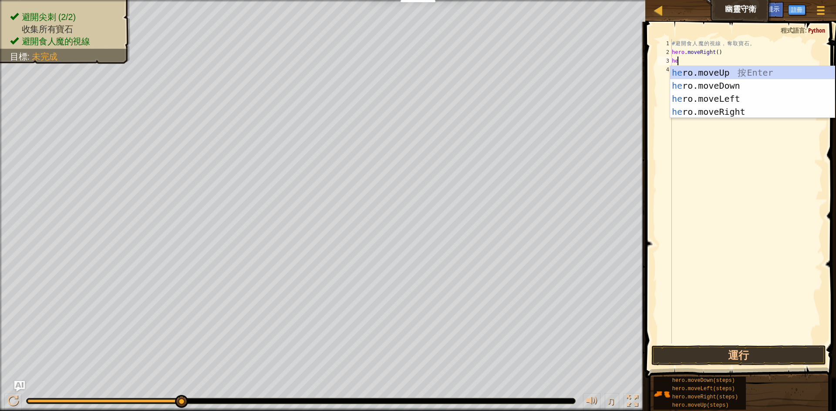
scroll to position [4, 0]
type textarea "hero"
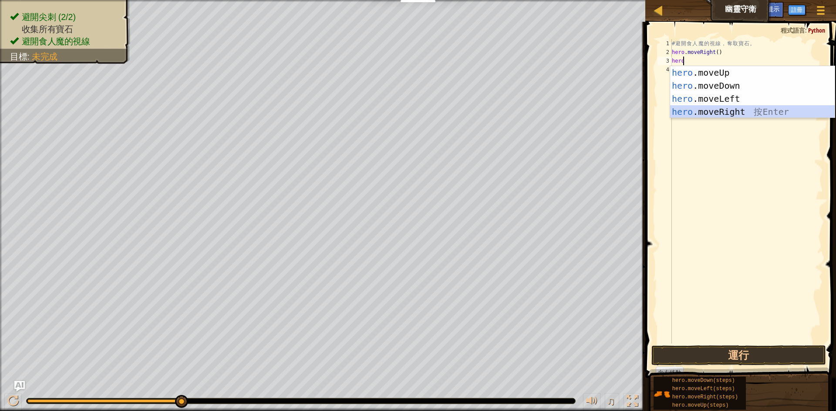
click at [733, 110] on div "hero .moveUp 按 Enter hero .moveDown 按 Enter hero .moveLeft 按 Enter hero .moveRi…" at bounding box center [752, 105] width 165 height 78
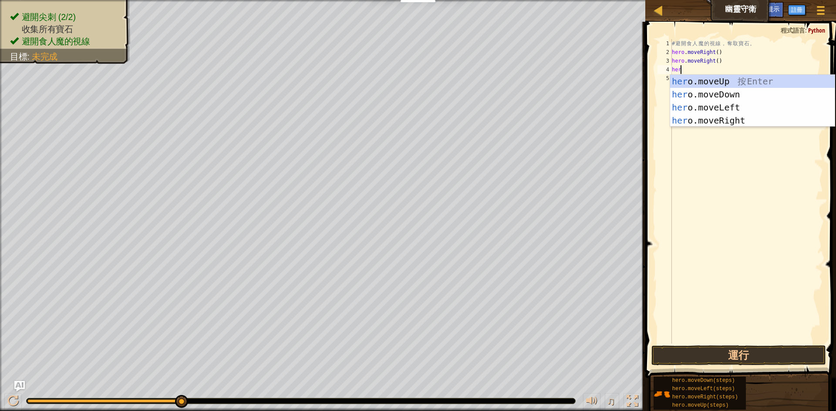
type textarea "hero"
click at [775, 106] on div "hero .moveUp 按 Enter hero .moveDown 按 Enter hero .moveLeft 按 Enter hero .moveRi…" at bounding box center [752, 114] width 165 height 78
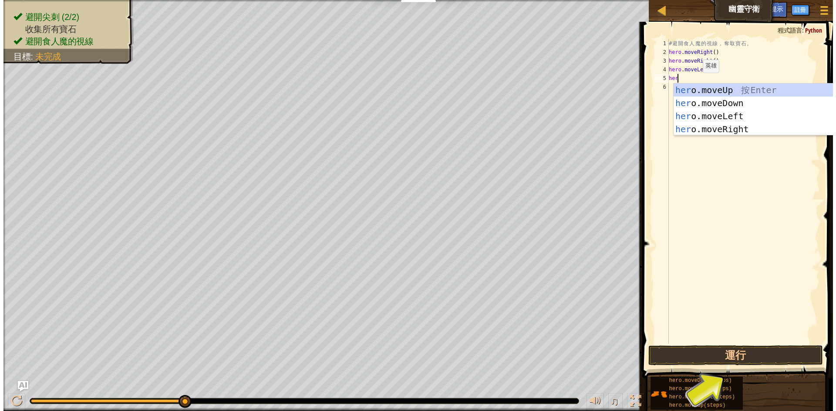
scroll to position [4, 0]
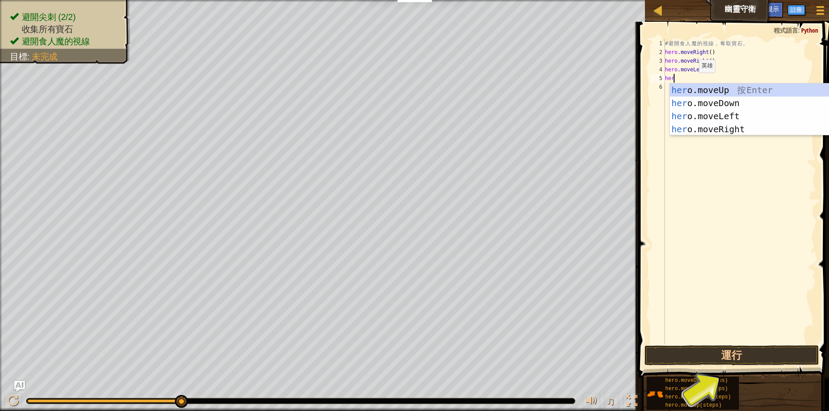
type textarea "h"
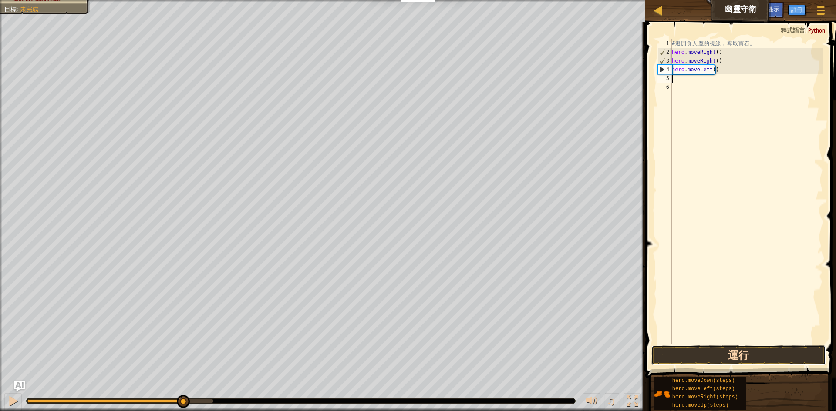
click at [748, 355] on button "運行" at bounding box center [738, 356] width 175 height 20
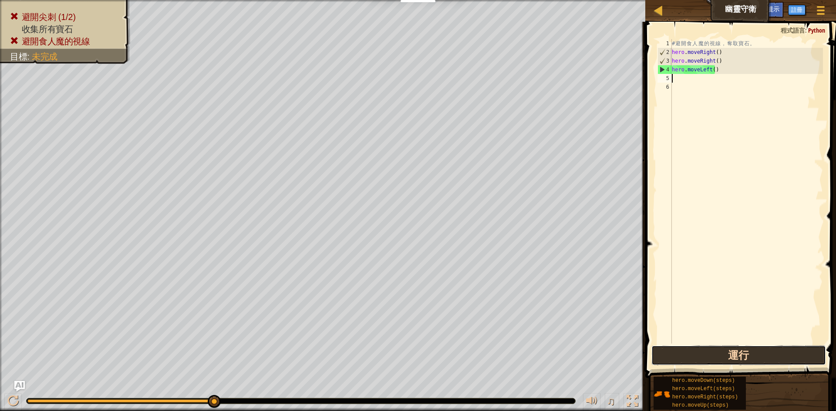
click at [732, 349] on button "運行" at bounding box center [738, 356] width 175 height 20
click at [691, 68] on div "# 避 開 食 人 魔 的 視 線 ， 奪 取 寶 石 。 hero . moveRight ( ) hero . moveRight ( ) hero . …" at bounding box center [746, 200] width 153 height 322
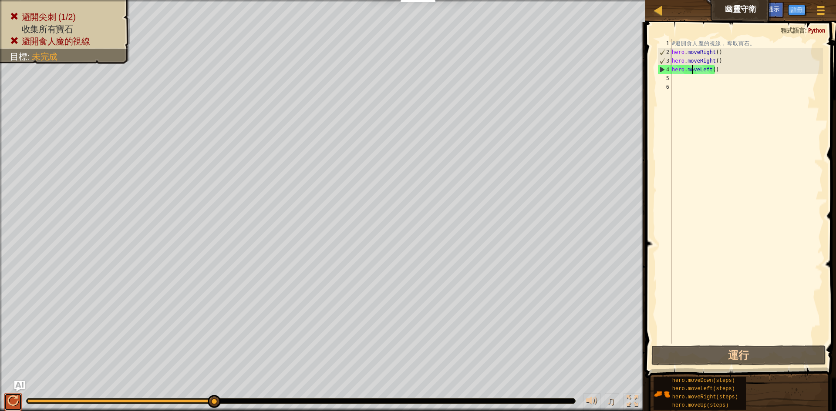
click at [11, 403] on div at bounding box center [12, 401] width 11 height 11
click at [720, 70] on div "# 避 開 食 人 魔 的 視 線 ， 奪 取 寶 石 。 hero . moveRight ( ) hero . moveRight ( ) hero . …" at bounding box center [746, 200] width 153 height 322
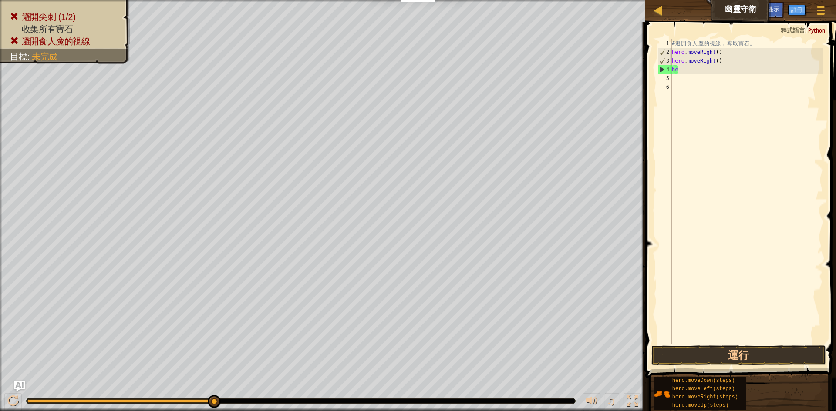
type textarea "h"
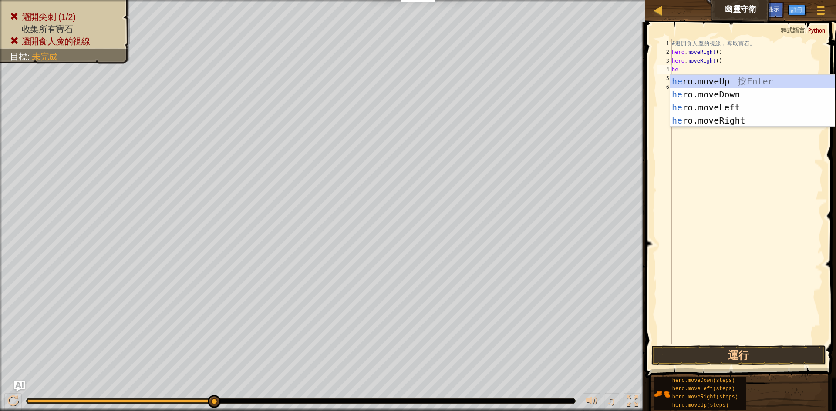
scroll to position [4, 0]
type textarea "hero"
click at [741, 115] on div "hero .moveUp 按 Enter hero .moveDown 按 Enter hero .moveLeft 按 Enter hero .moveRi…" at bounding box center [752, 114] width 165 height 78
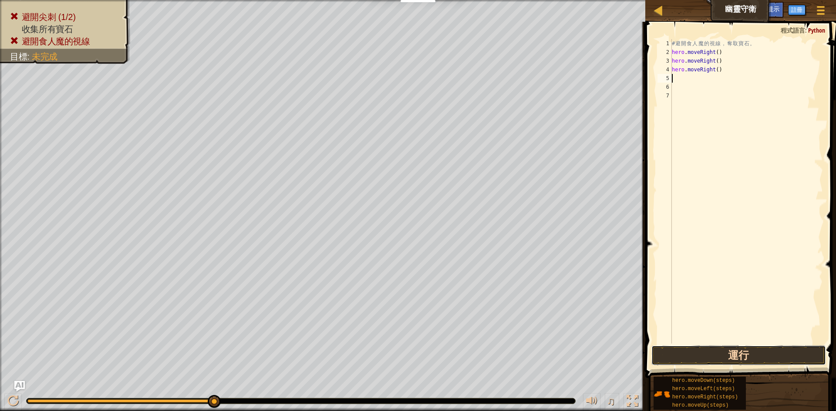
click at [729, 359] on button "運行" at bounding box center [738, 356] width 175 height 20
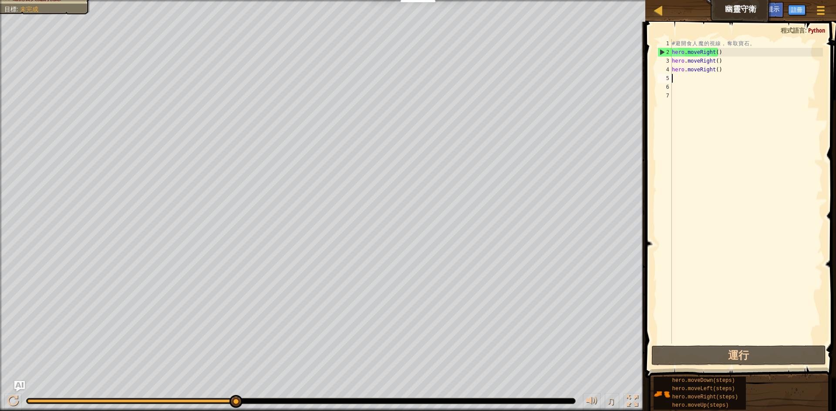
click at [729, 69] on div "# 避 開 食 人 魔 的 視 線 ， 奪 取 寶 石 。 hero . moveRight ( ) hero . moveRight ( ) hero . …" at bounding box center [746, 200] width 153 height 322
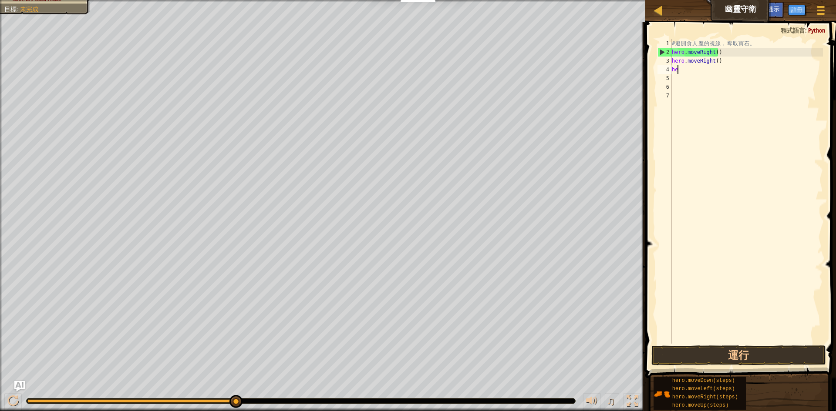
type textarea "h"
type textarea "hero"
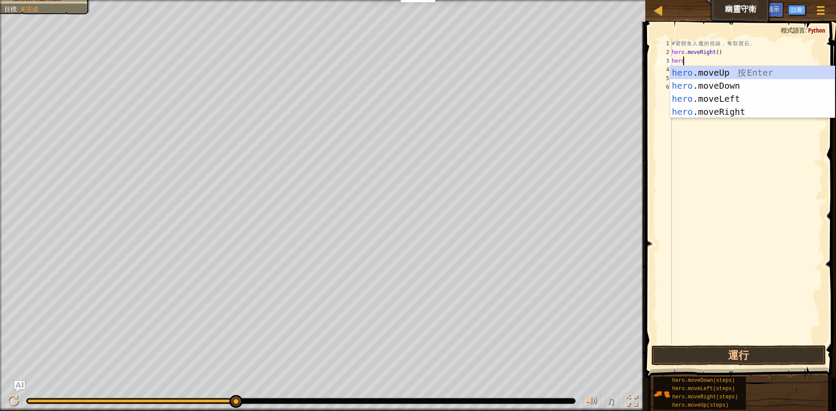
scroll to position [4, 0]
click at [737, 70] on div "hero .moveUp 按 Enter hero .moveDown 按 Enter hero .moveLeft 按 Enter hero .moveRi…" at bounding box center [752, 105] width 165 height 78
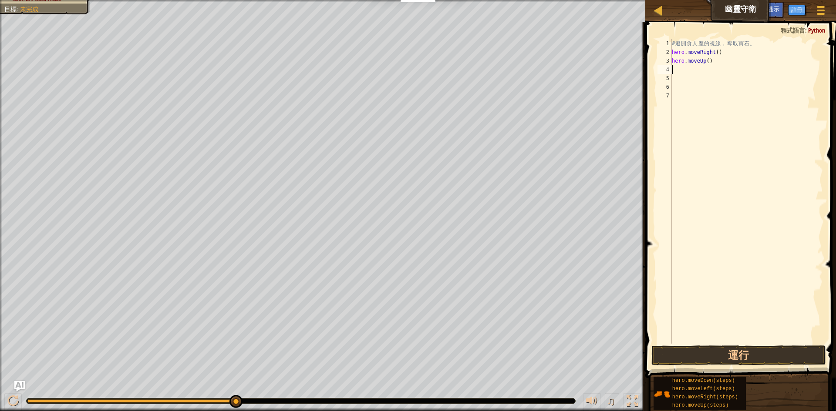
click at [680, 71] on div "# 避 開 食 人 魔 的 視 線 ， 奪 取 寶 石 。 hero . moveRight ( ) hero . moveUp ( )" at bounding box center [746, 200] width 153 height 322
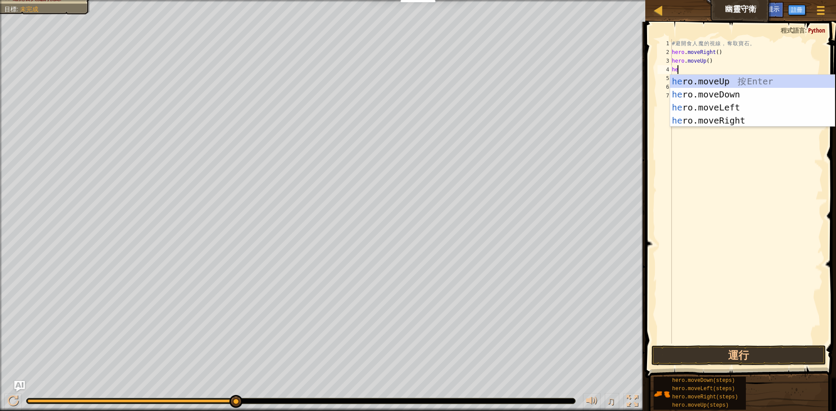
scroll to position [4, 0]
type textarea "hero"
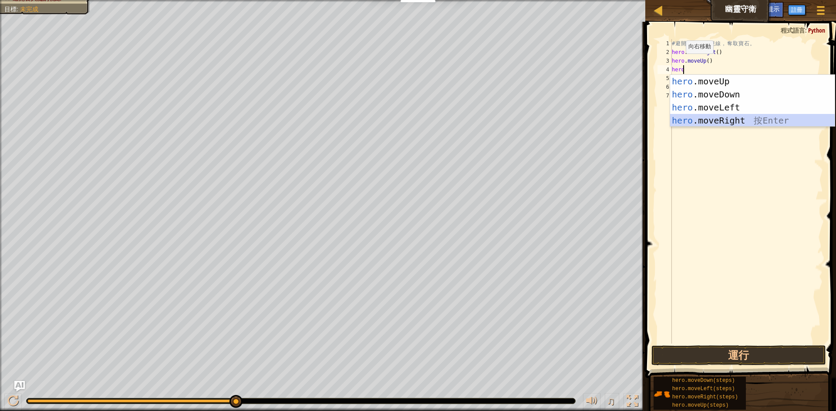
click at [729, 116] on div "hero .moveUp 按 Enter hero .moveDown 按 Enter hero .moveLeft 按 Enter hero .moveRi…" at bounding box center [752, 114] width 165 height 78
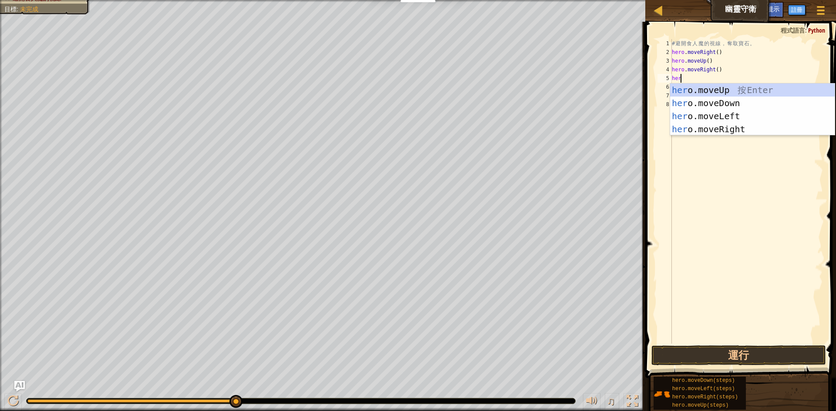
type textarea "hero"
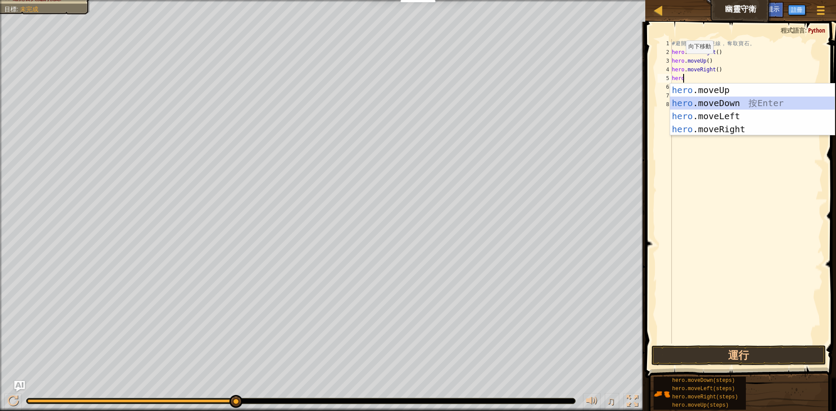
click at [747, 105] on div "hero .moveUp 按 Enter hero .moveDown 按 Enter hero .moveLeft 按 Enter hero .moveRi…" at bounding box center [752, 123] width 165 height 78
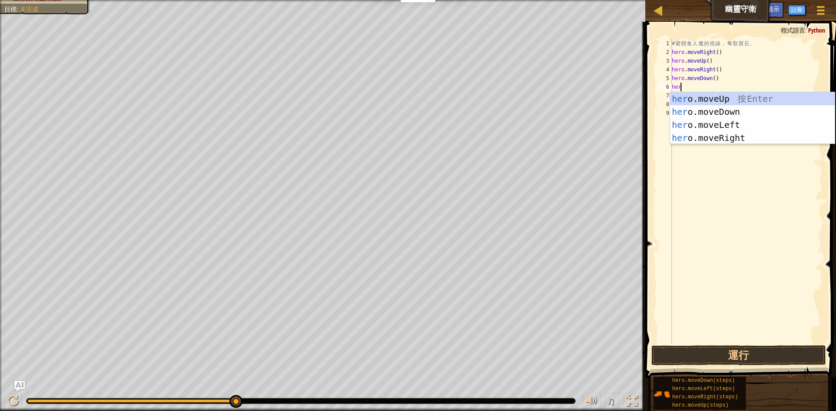
type textarea "hero"
click at [735, 134] on div "hero .moveUp 按 Enter hero .moveDown 按 Enter hero .moveLeft 按 Enter hero .moveRi…" at bounding box center [752, 131] width 165 height 78
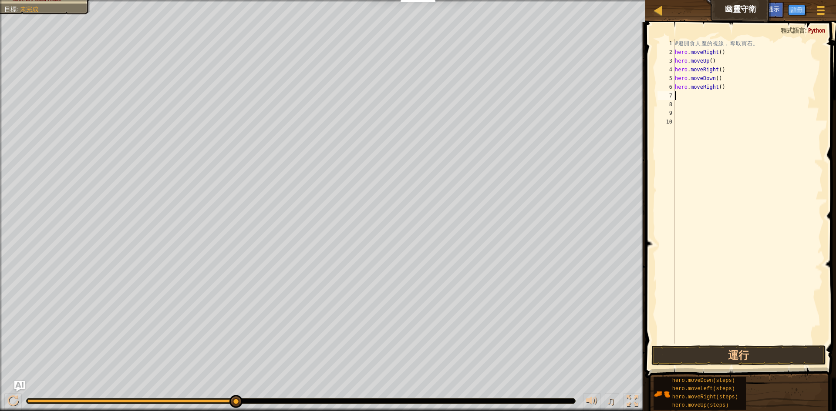
scroll to position [4, 0]
click at [748, 353] on button "運行" at bounding box center [738, 356] width 175 height 20
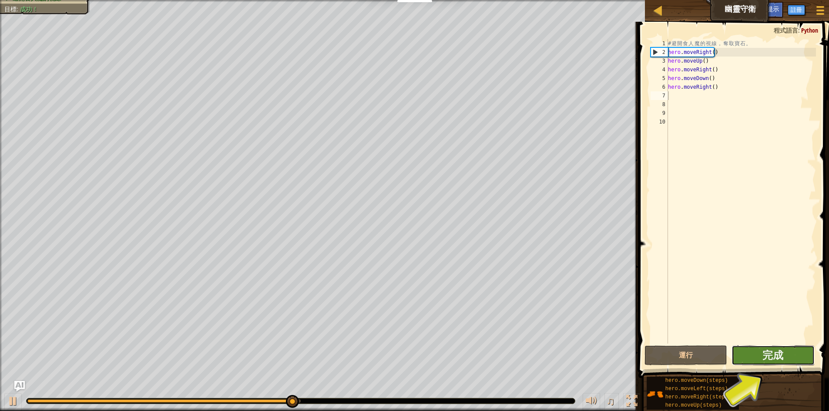
click at [783, 354] on span "完成" at bounding box center [772, 355] width 21 height 14
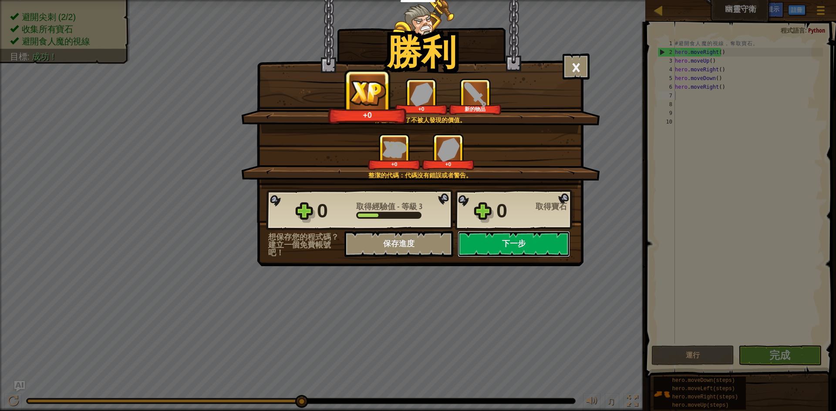
click at [501, 242] on button "下一步" at bounding box center [513, 244] width 112 height 26
select select "zh-HANT"
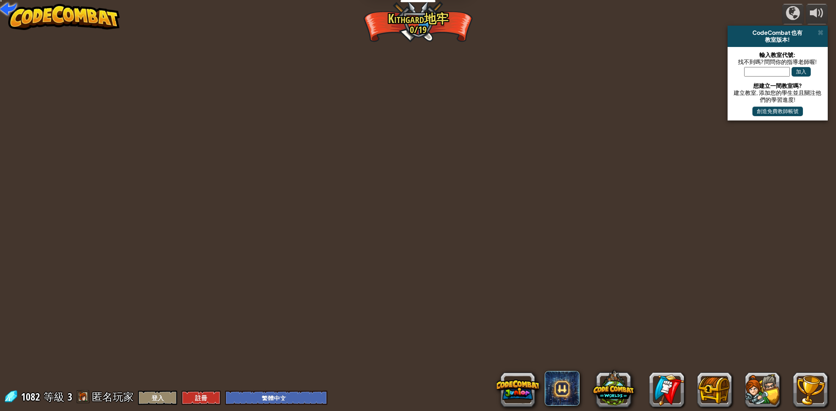
select select "zh-HANT"
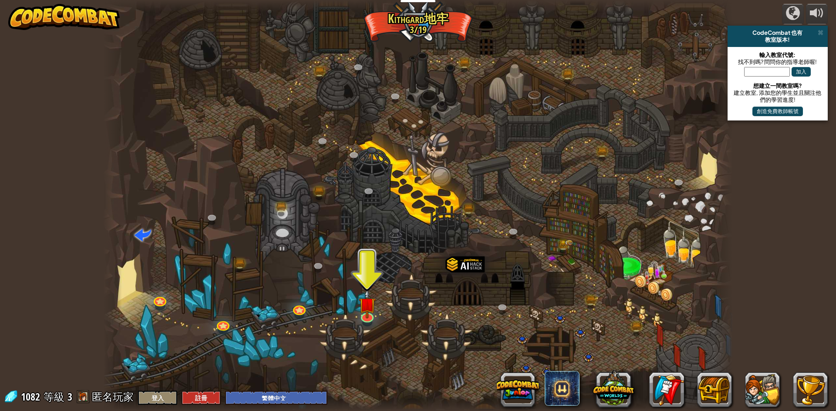
click at [473, 299] on div at bounding box center [417, 205] width 629 height 411
click at [595, 327] on div at bounding box center [417, 205] width 629 height 411
click at [579, 349] on div at bounding box center [417, 205] width 629 height 411
click at [524, 339] on div at bounding box center [417, 205] width 629 height 411
click at [539, 318] on div at bounding box center [417, 205] width 629 height 411
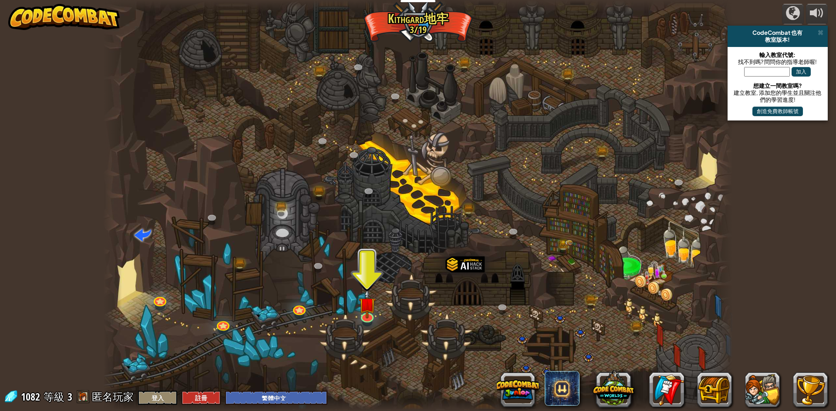
click at [563, 318] on div at bounding box center [417, 205] width 629 height 411
drag, startPoint x: 563, startPoint y: 318, endPoint x: 535, endPoint y: 356, distance: 47.4
click at [556, 321] on div at bounding box center [417, 205] width 629 height 411
drag, startPoint x: 535, startPoint y: 356, endPoint x: 551, endPoint y: 352, distance: 16.4
click at [537, 358] on div at bounding box center [417, 205] width 629 height 411
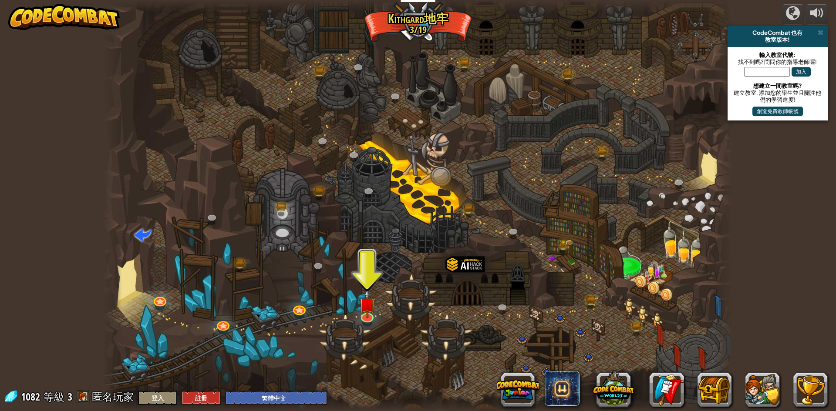
click at [551, 352] on div at bounding box center [417, 205] width 629 height 411
drag, startPoint x: 545, startPoint y: 228, endPoint x: 519, endPoint y: 269, distance: 49.3
click at [519, 269] on div at bounding box center [417, 205] width 629 height 411
drag, startPoint x: 601, startPoint y: 94, endPoint x: 604, endPoint y: 85, distance: 9.6
click at [604, 85] on div at bounding box center [417, 205] width 629 height 411
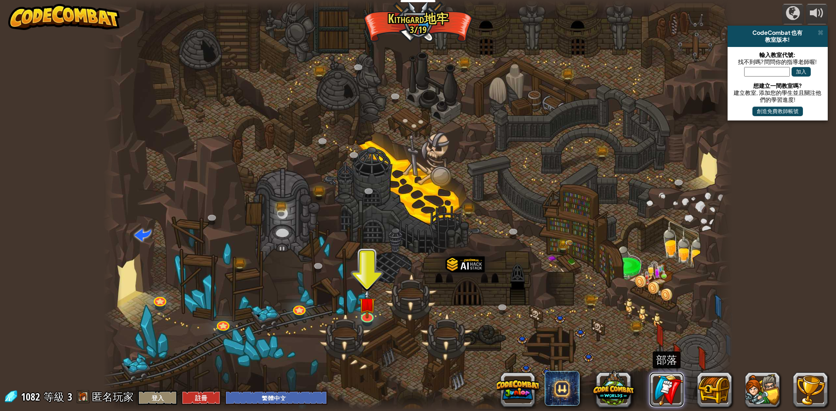
click at [666, 393] on link at bounding box center [666, 390] width 35 height 35
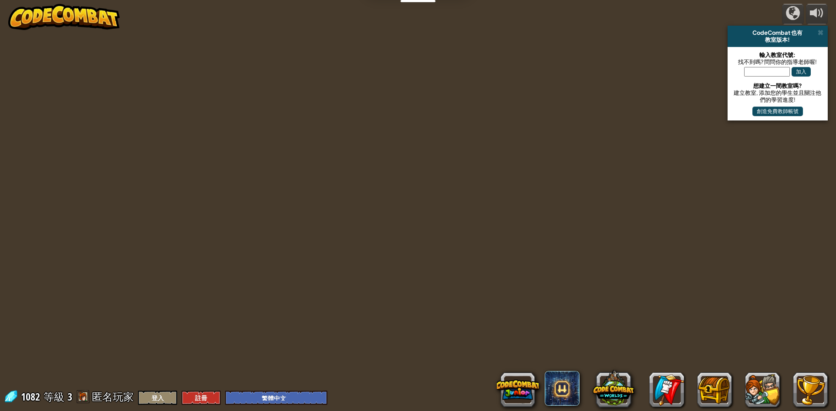
select select "zh-HANT"
